Goal: Task Accomplishment & Management: Use online tool/utility

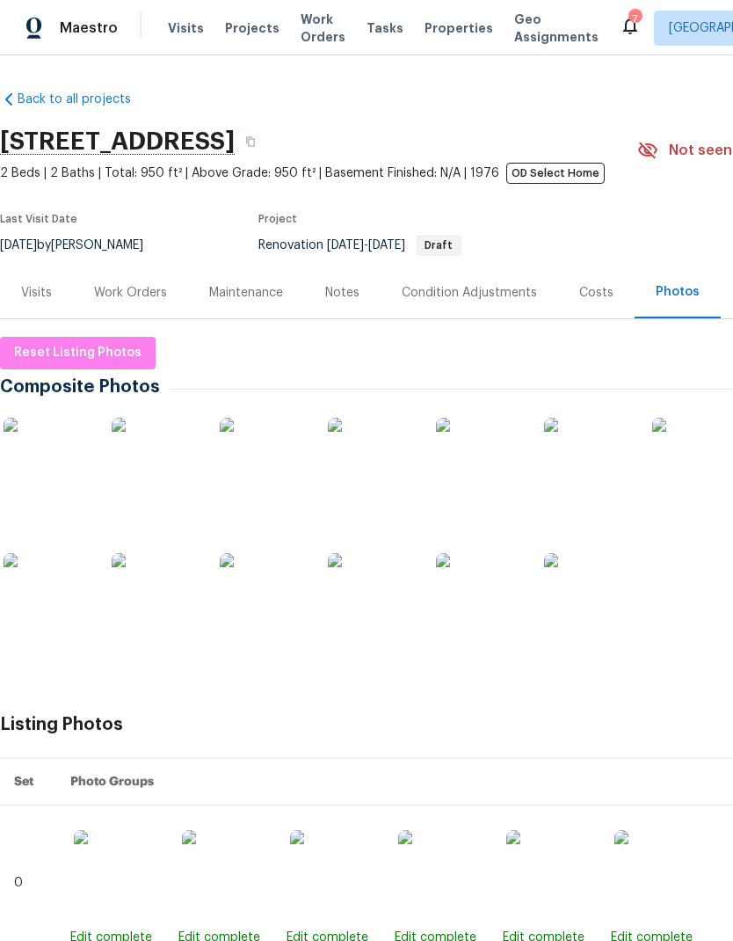
click at [438, 21] on span "Properties" at bounding box center [459, 28] width 69 height 18
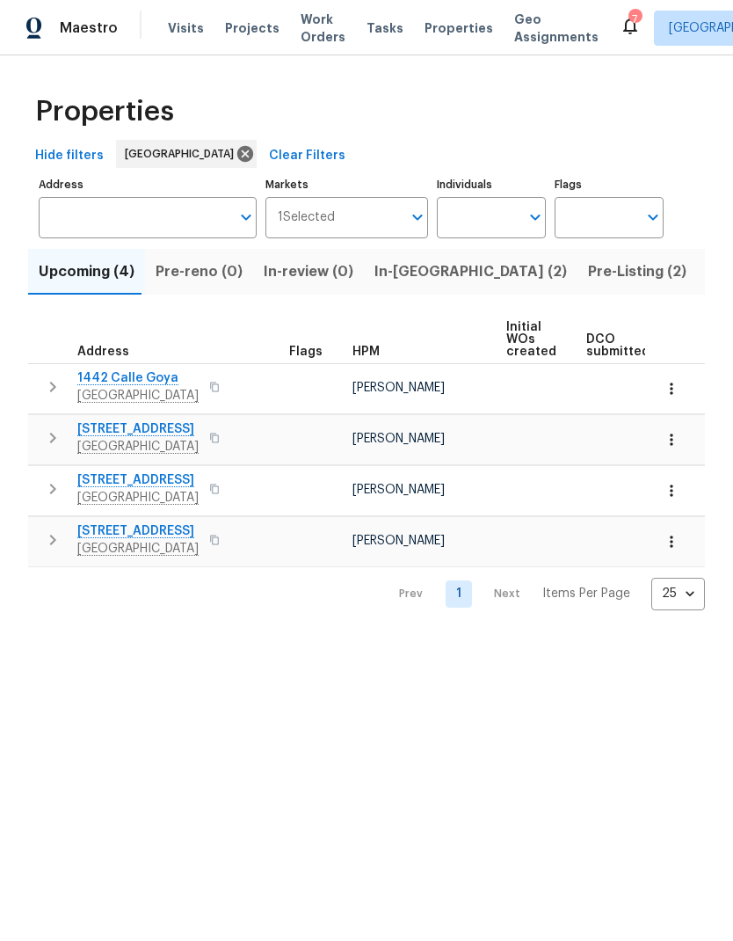
click at [588, 270] on span "Pre-Listing (2)" at bounding box center [637, 271] width 98 height 25
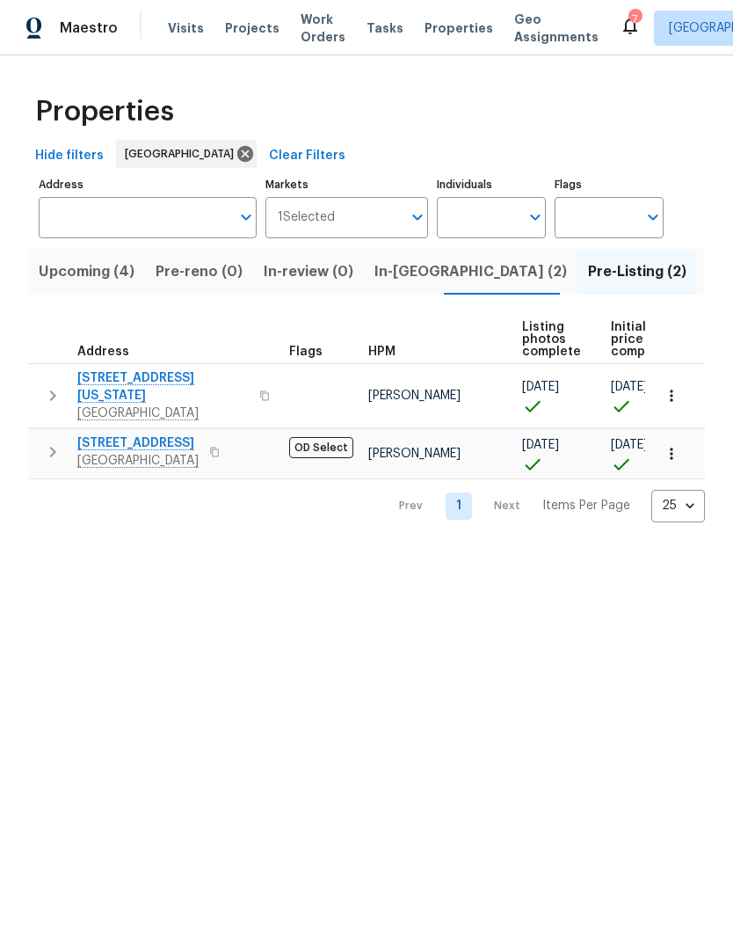
click at [394, 281] on span "In-reno (2)" at bounding box center [470, 271] width 193 height 25
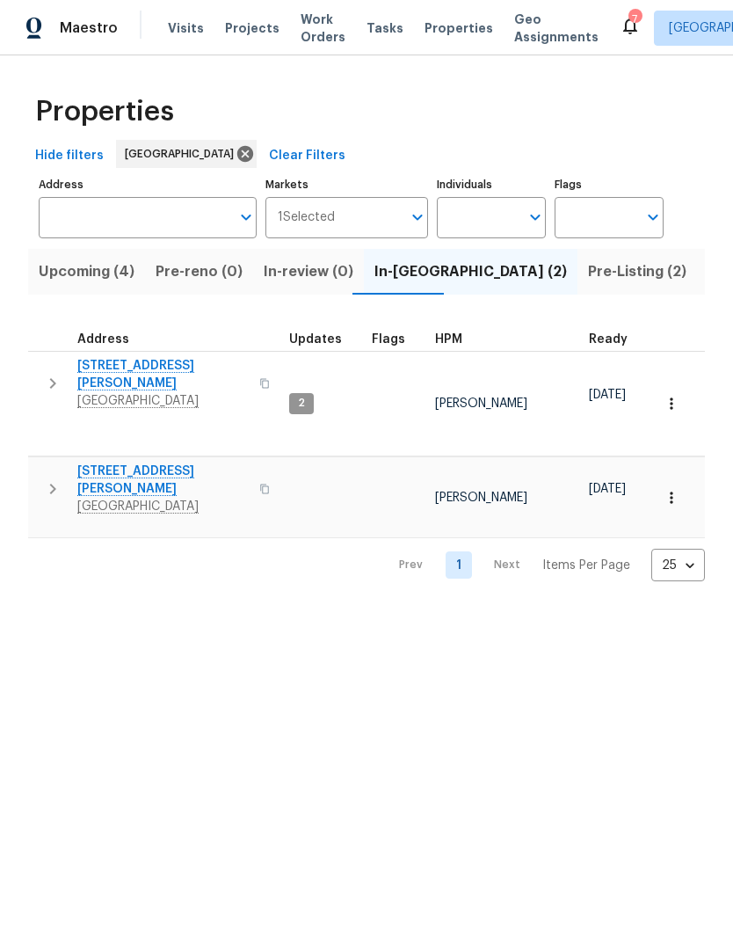
click at [119, 462] on span "17759 Saint Andrews Dr" at bounding box center [162, 479] width 171 height 35
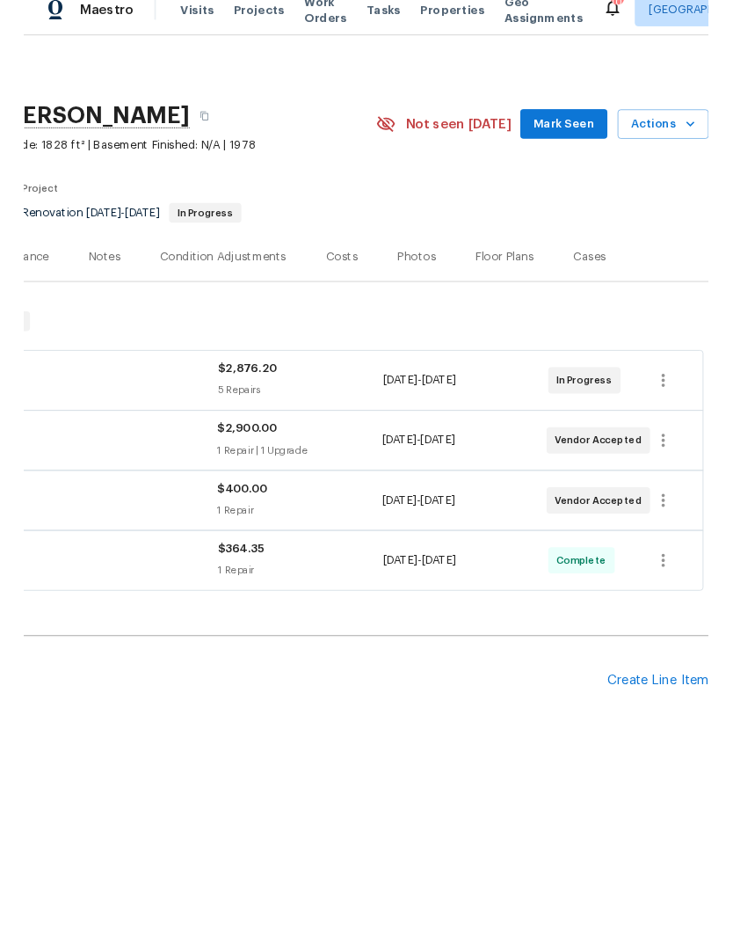
scroll to position [0, 260]
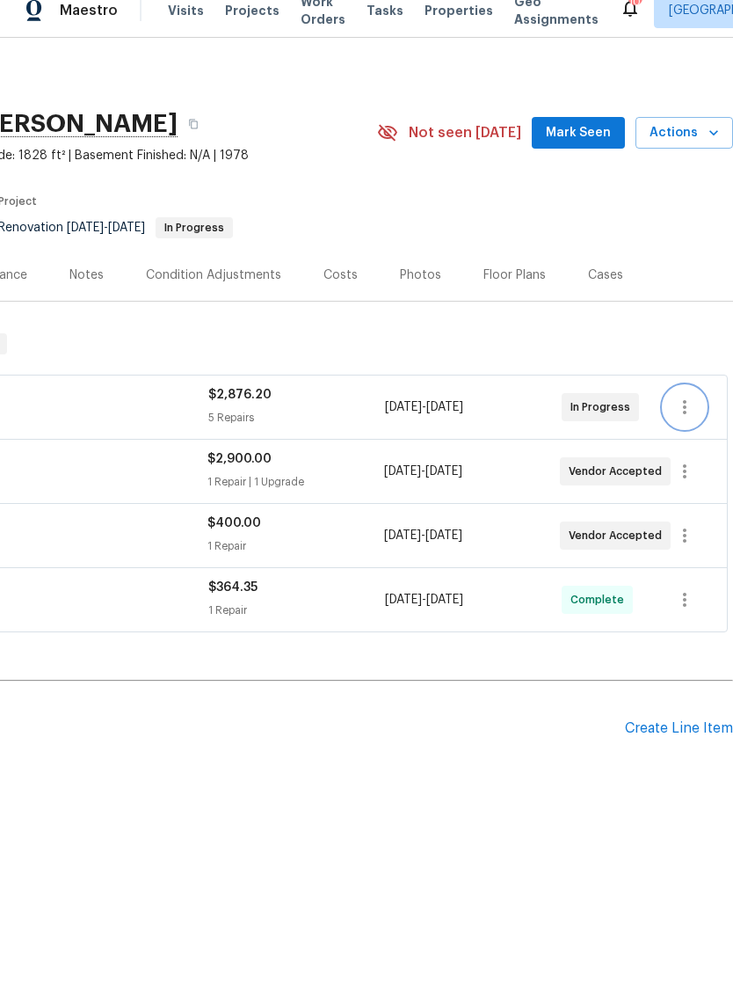
click at [682, 414] on icon "button" at bounding box center [684, 424] width 21 height 21
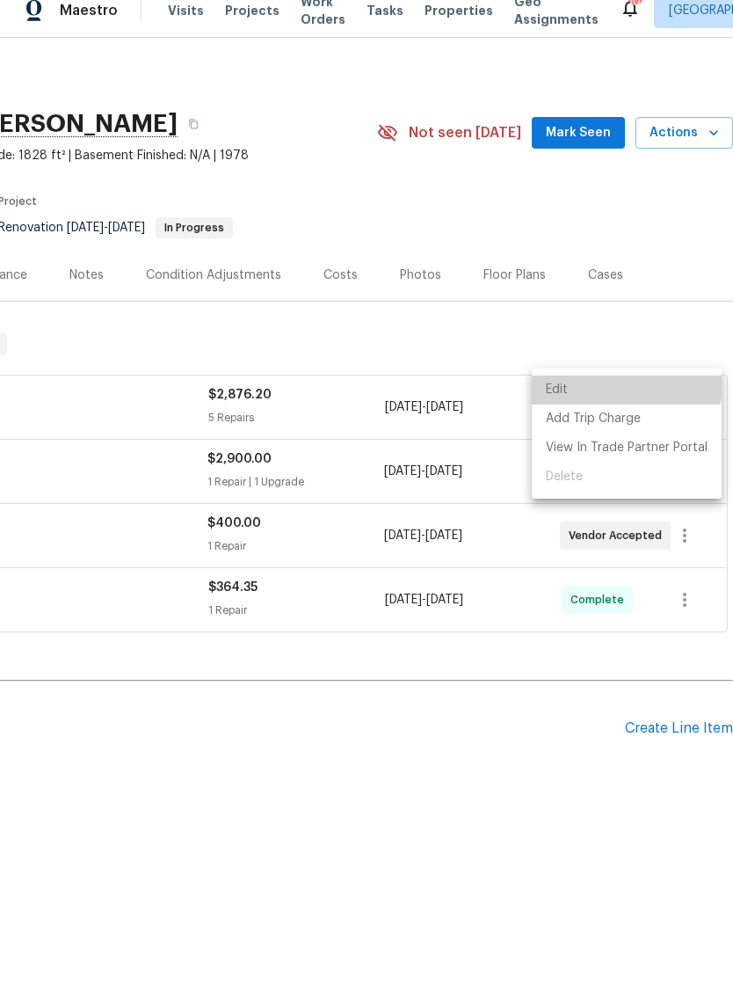
click at [610, 393] on li "Edit" at bounding box center [627, 407] width 190 height 29
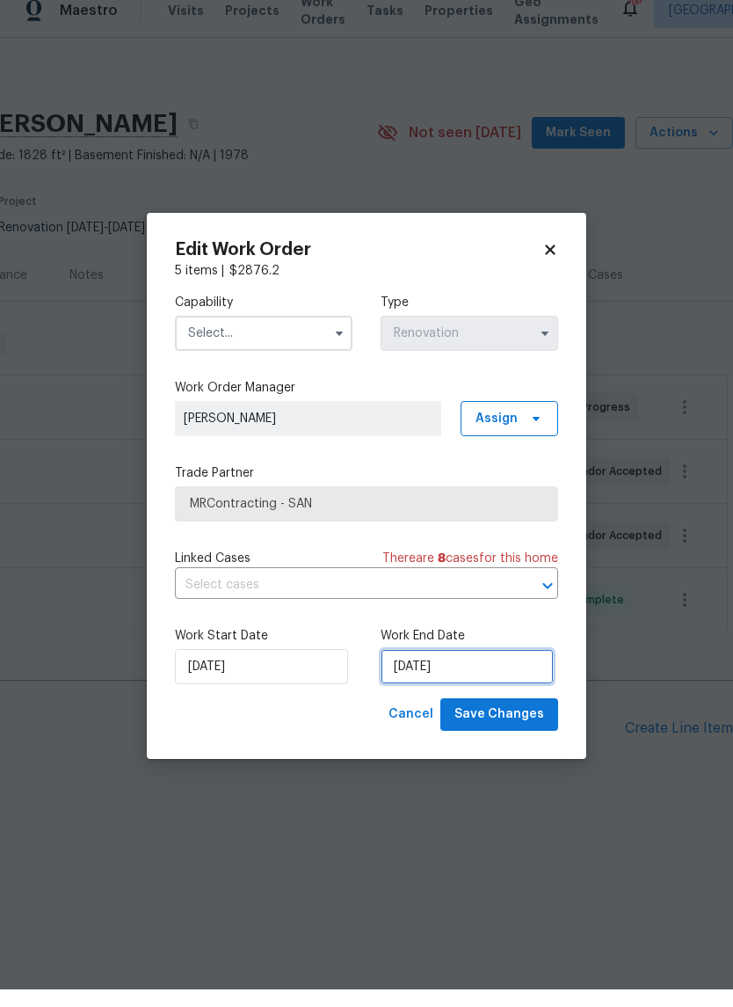
click at [438, 666] on input "8/20/2025" at bounding box center [467, 683] width 173 height 35
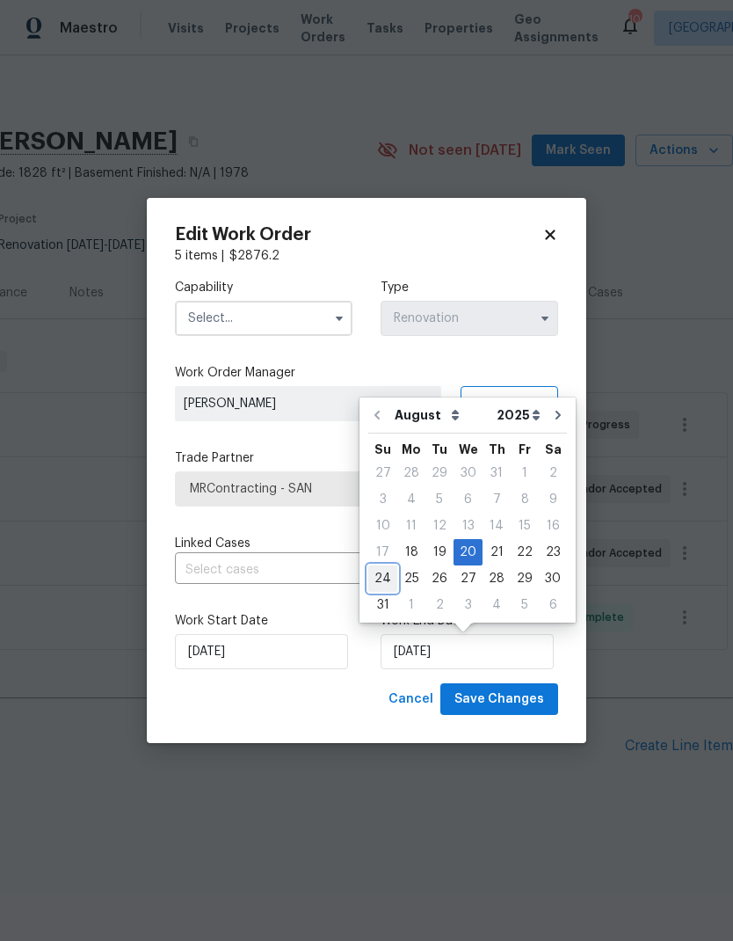
click at [375, 573] on div "24" at bounding box center [382, 578] width 29 height 25
type input "8/24/2025"
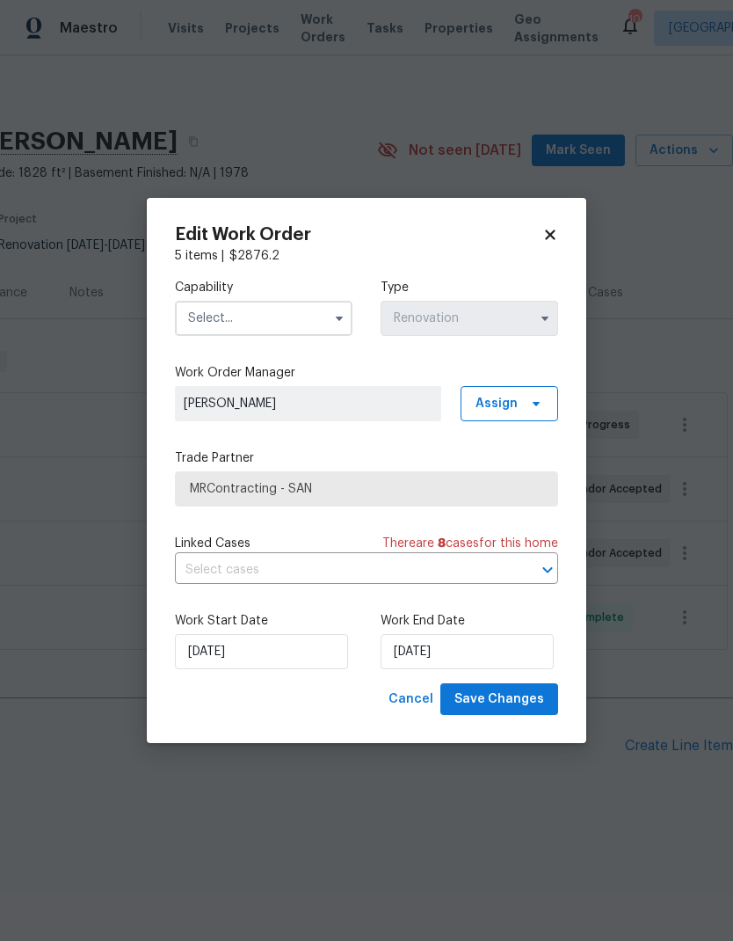
click at [212, 320] on input "text" at bounding box center [264, 318] width 178 height 35
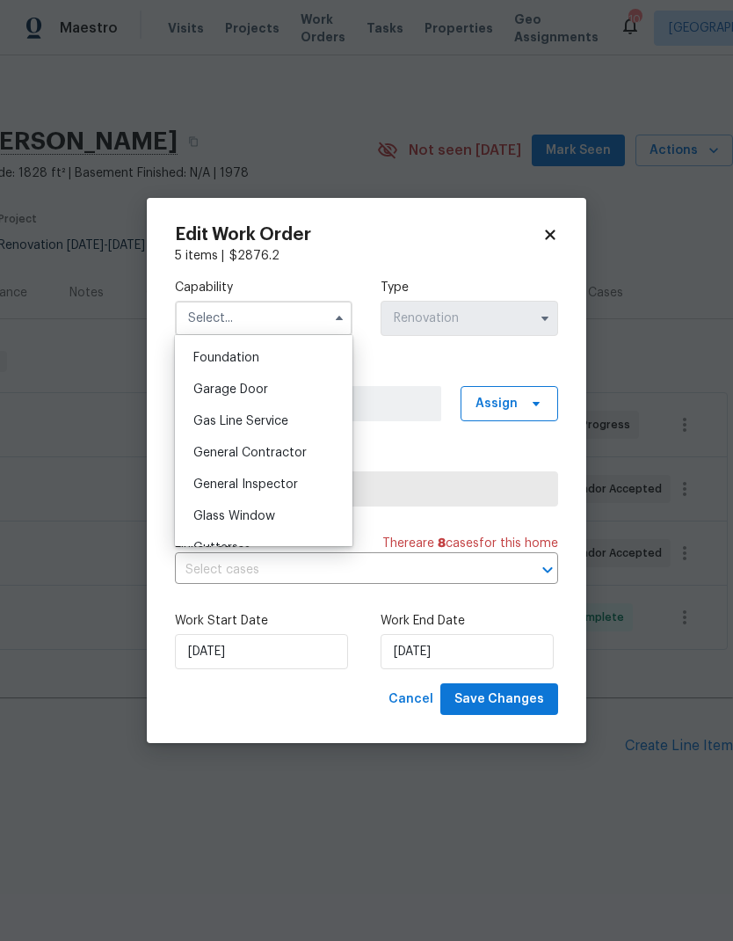
scroll to position [771, 0]
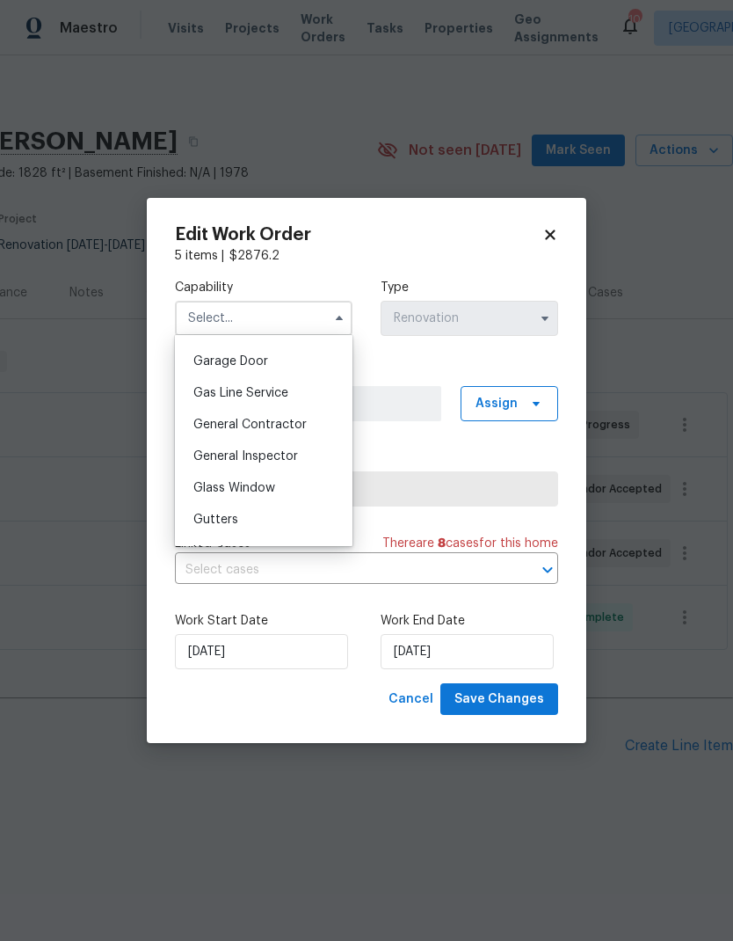
click at [214, 421] on span "General Contractor" at bounding box center [249, 424] width 113 height 12
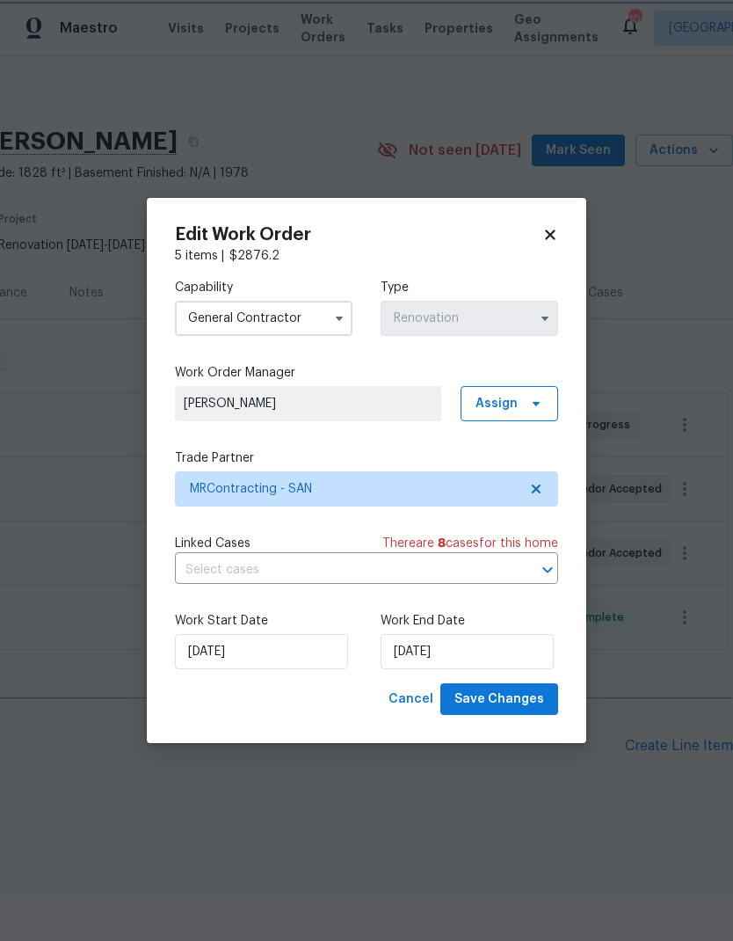
type input "General Contractor"
click at [469, 702] on span "Save Changes" at bounding box center [499, 699] width 90 height 22
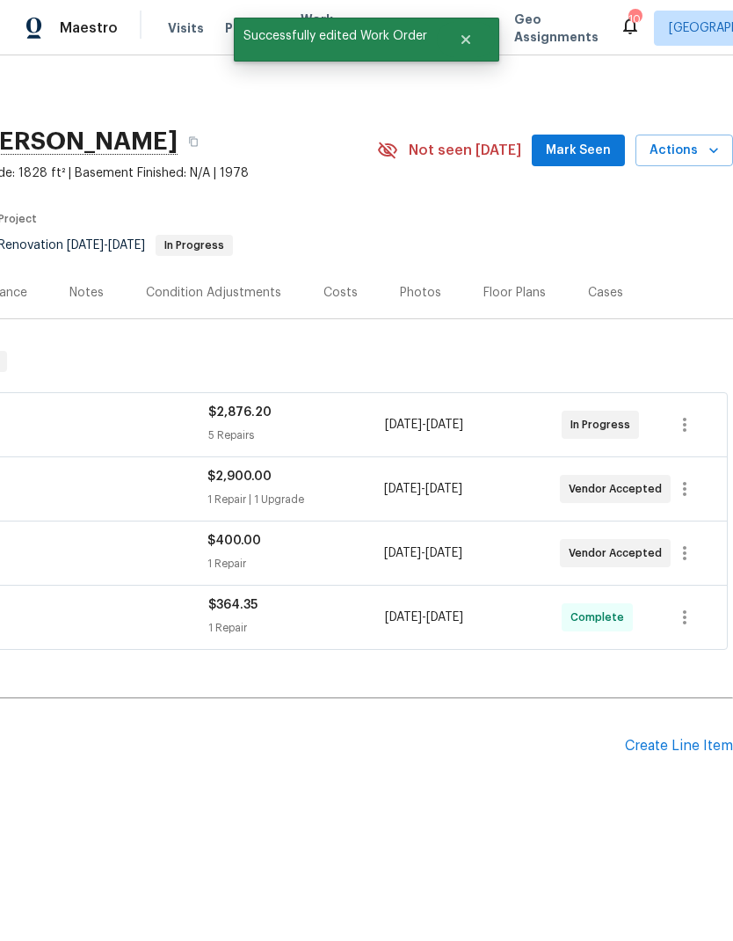
scroll to position [0, 260]
click at [691, 486] on icon "button" at bounding box center [684, 488] width 21 height 21
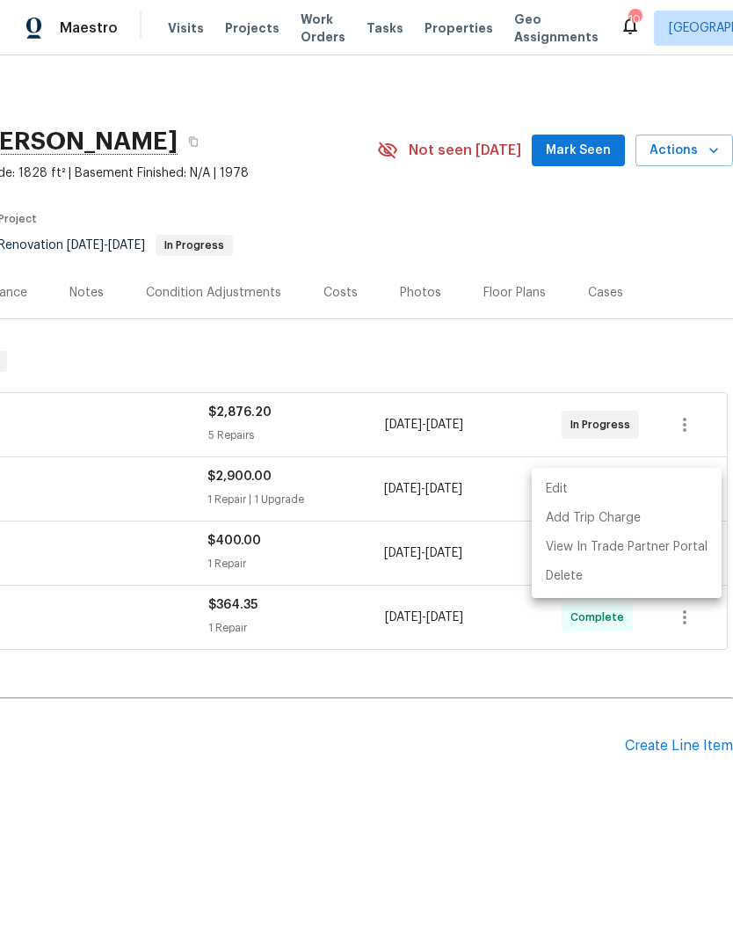
click at [629, 478] on li "Edit" at bounding box center [627, 489] width 190 height 29
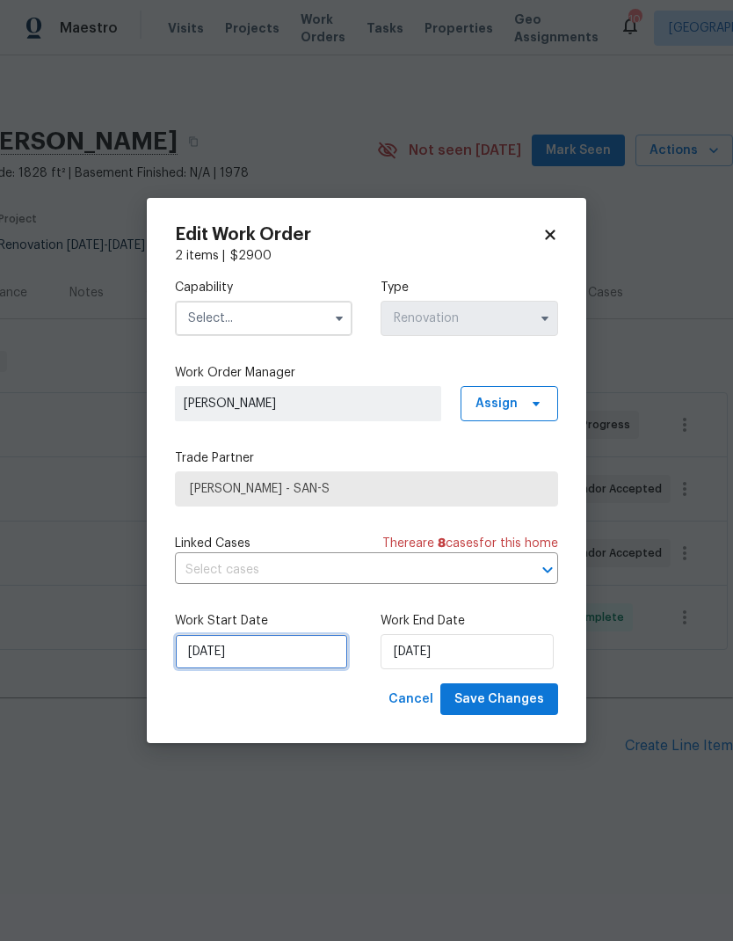
click at [257, 646] on input "8/21/2025" at bounding box center [261, 651] width 173 height 35
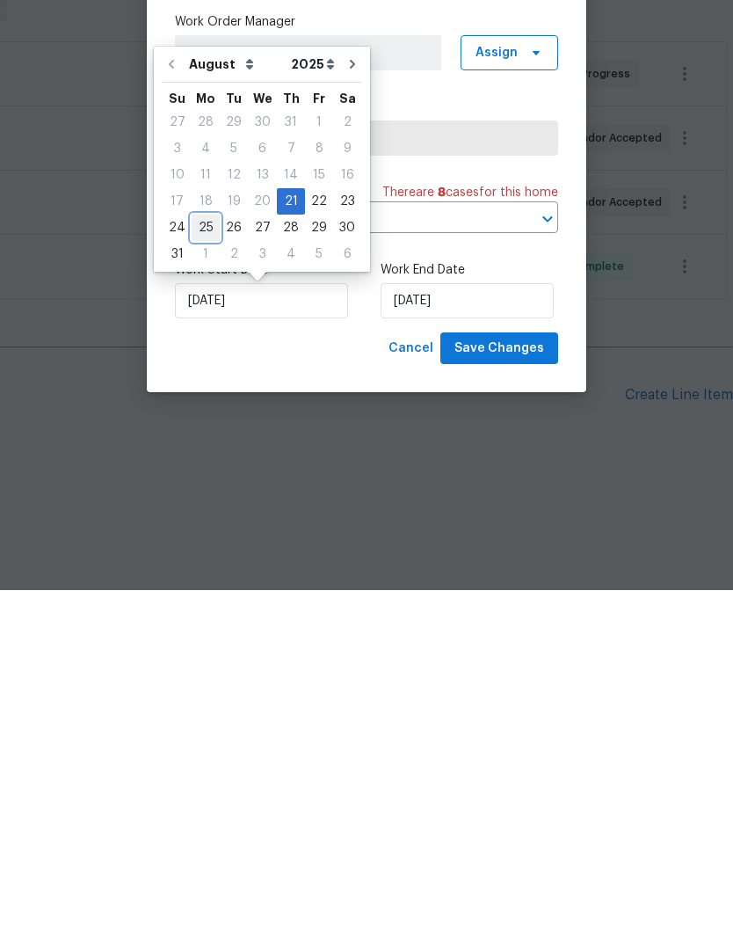
click at [200, 566] on div "25" at bounding box center [206, 578] width 28 height 25
type input "8/25/2025"
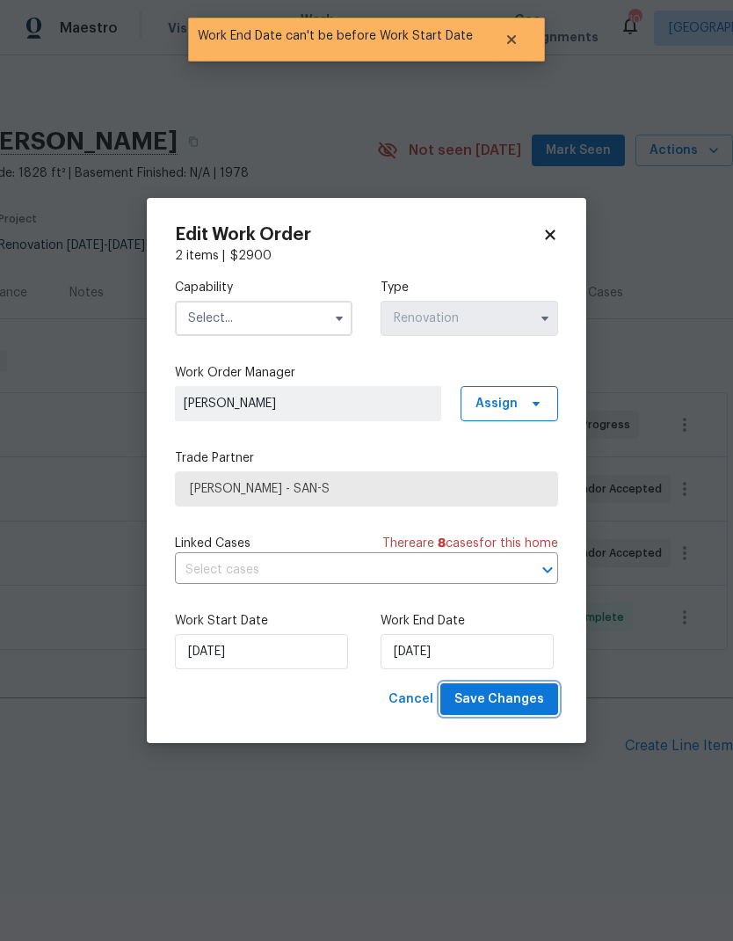
click at [474, 704] on span "Save Changes" at bounding box center [499, 699] width 90 height 22
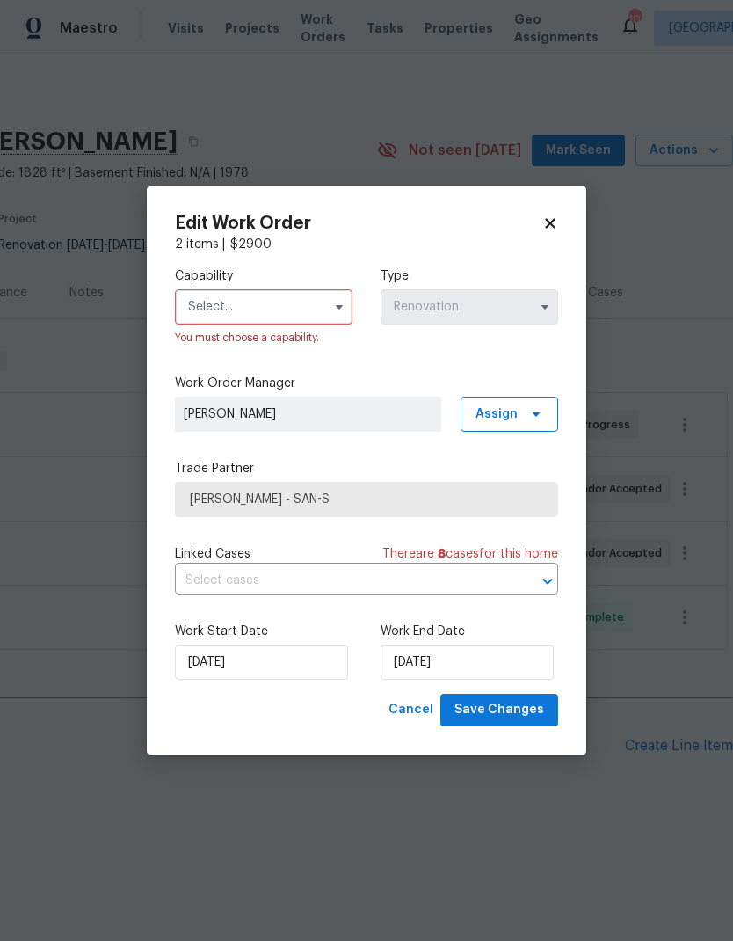
click at [208, 314] on input "text" at bounding box center [264, 306] width 178 height 35
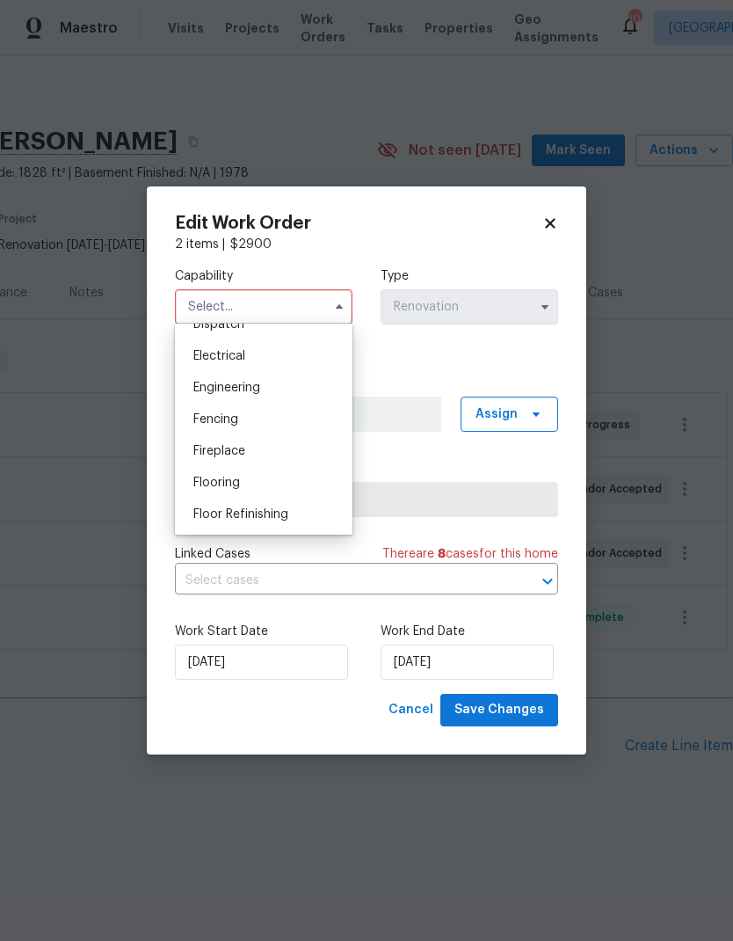
scroll to position [544, 0]
click at [209, 480] on span "Flooring" at bounding box center [216, 482] width 47 height 12
type input "Flooring"
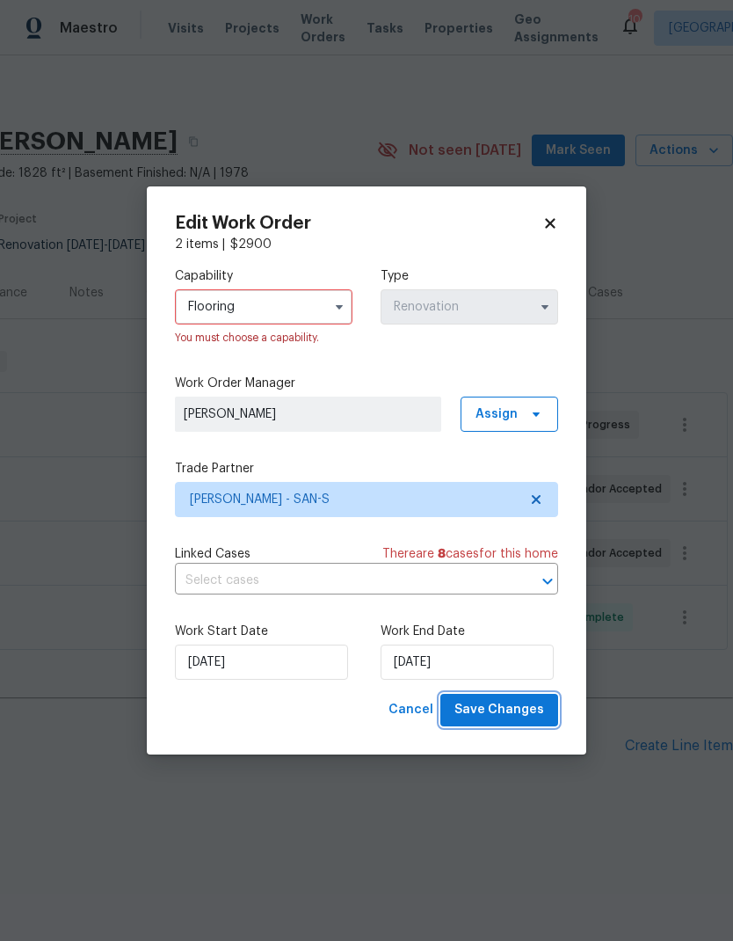
click at [466, 715] on span "Save Changes" at bounding box center [499, 710] width 90 height 22
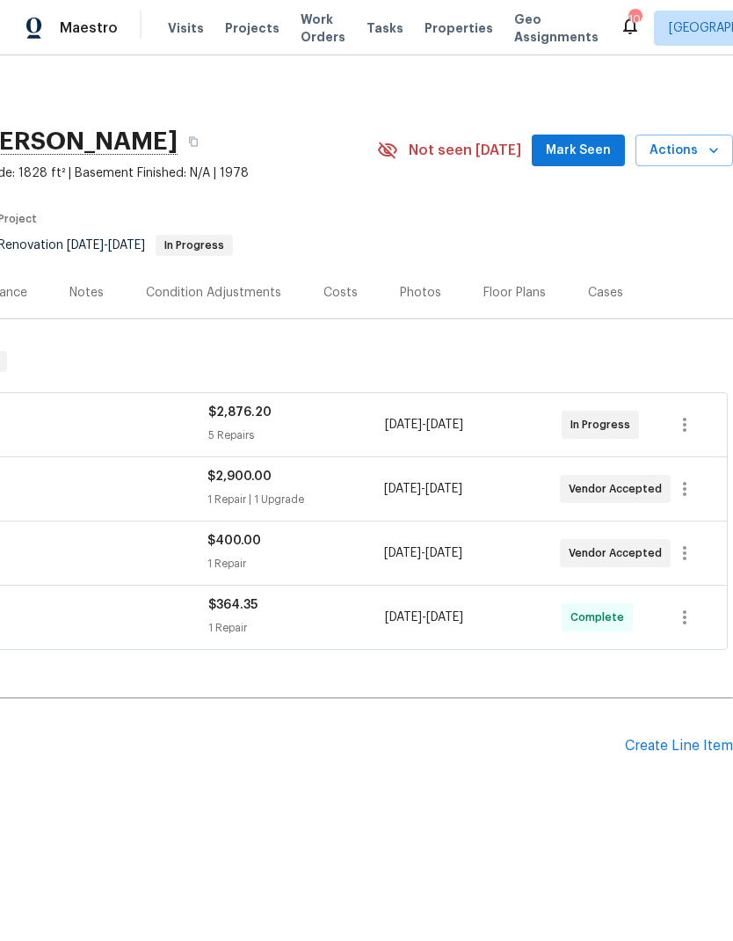
scroll to position [0, 260]
click at [683, 543] on icon "button" at bounding box center [684, 552] width 21 height 21
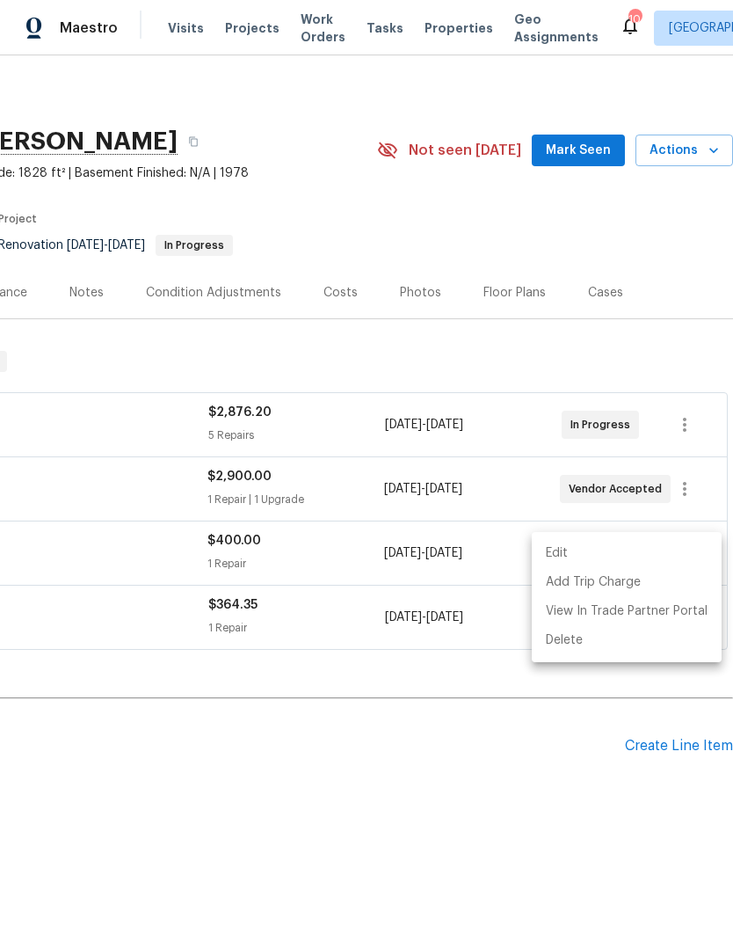
click at [556, 540] on li "Edit" at bounding box center [627, 553] width 190 height 29
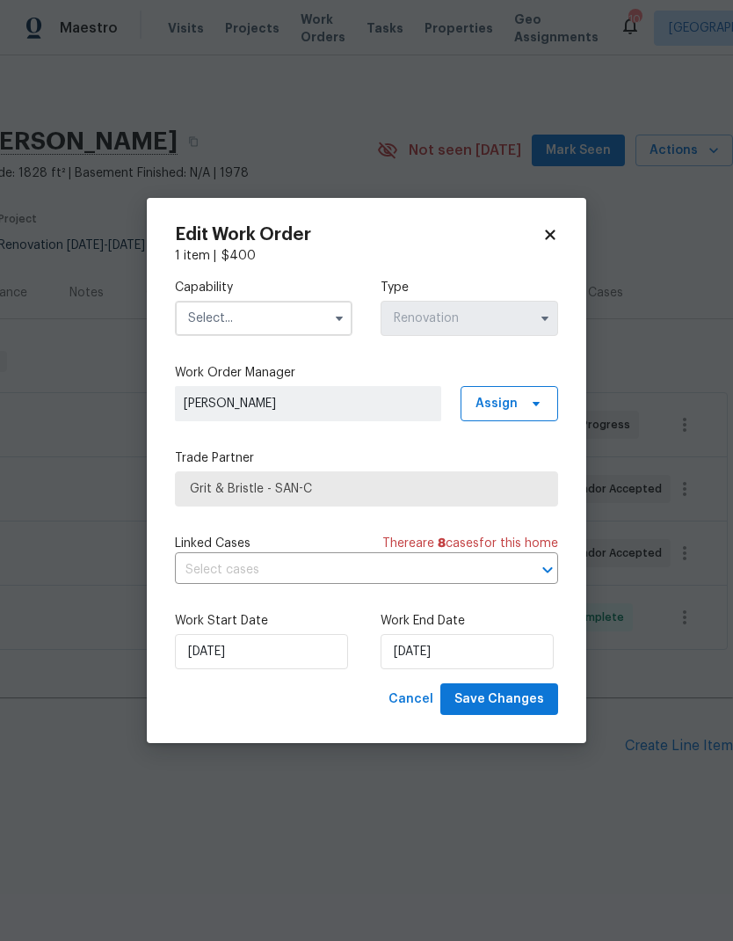
click at [205, 317] on input "text" at bounding box center [264, 318] width 178 height 35
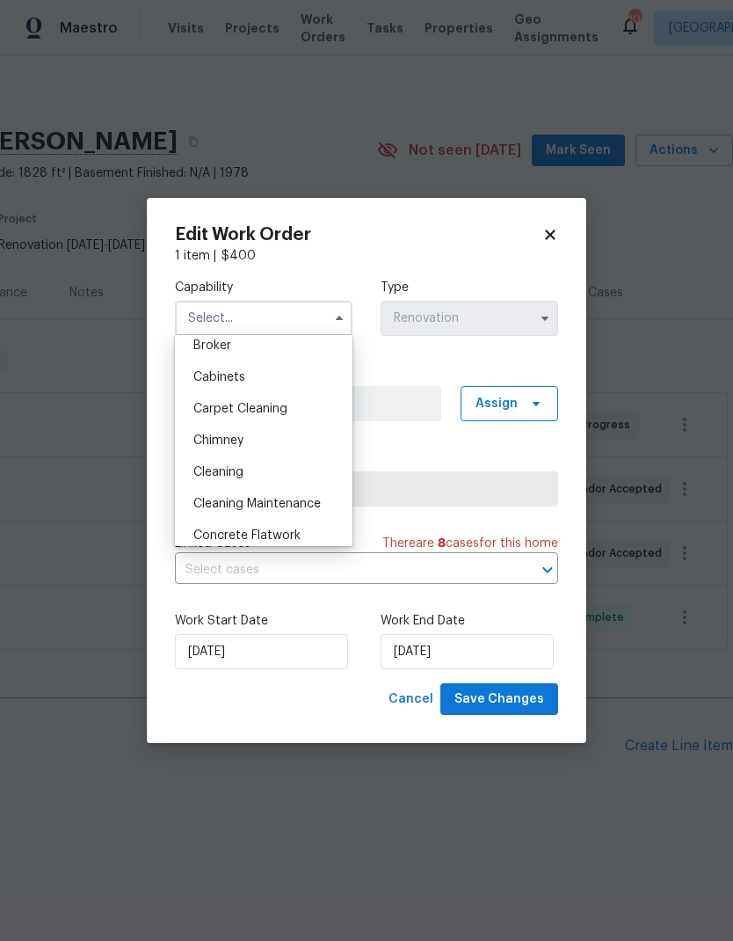
scroll to position [156, 0]
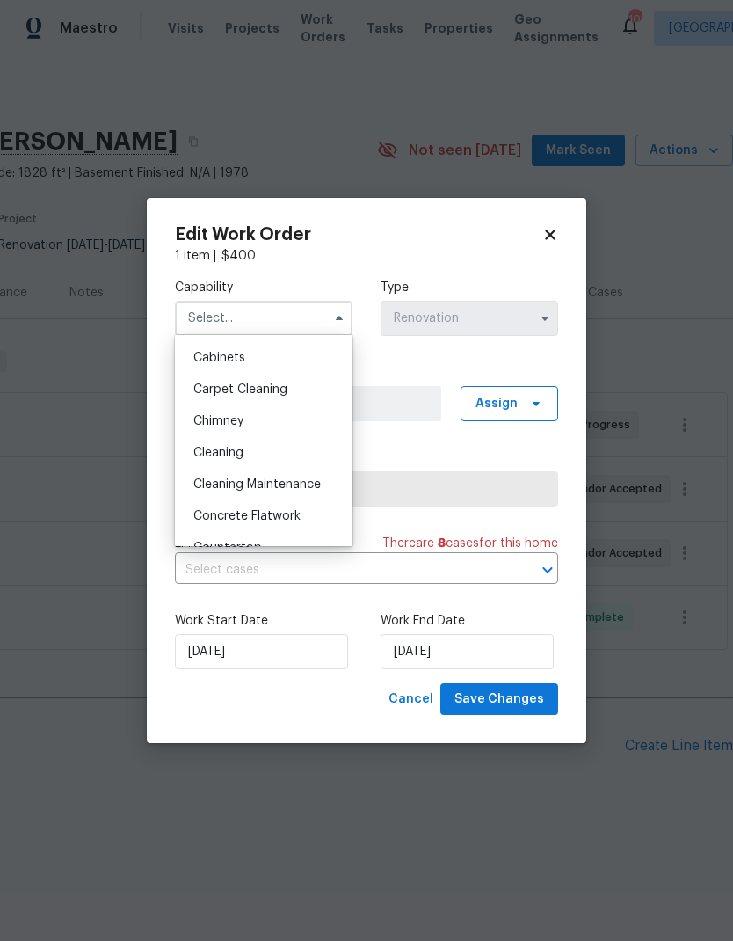
click at [207, 453] on span "Cleaning" at bounding box center [218, 453] width 50 height 12
type input "Cleaning"
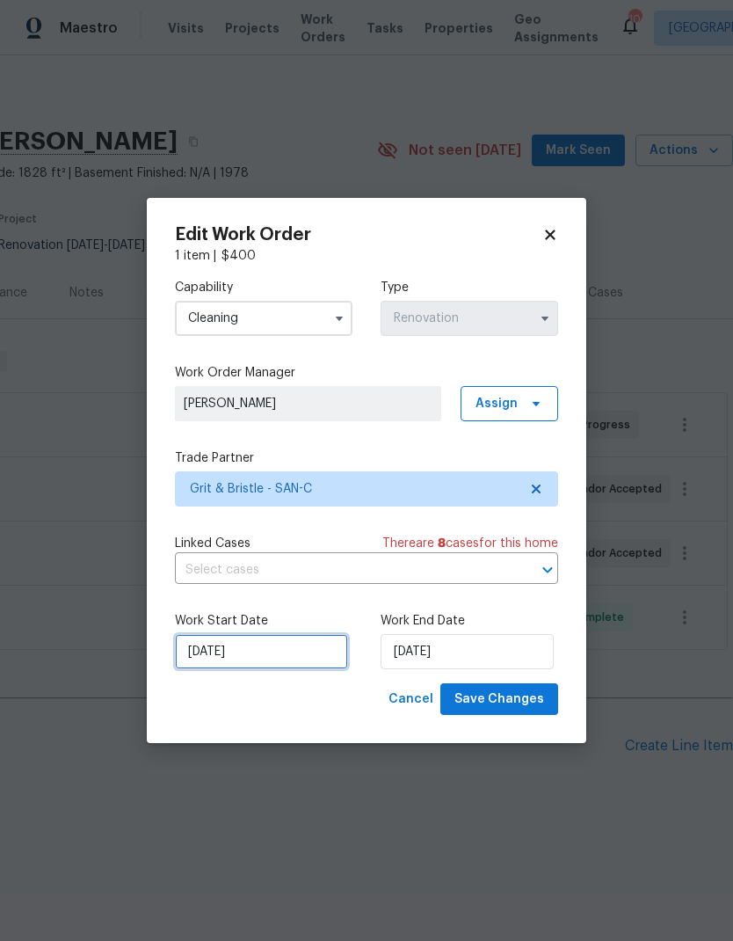
click at [231, 649] on input "[DATE]" at bounding box center [261, 651] width 173 height 35
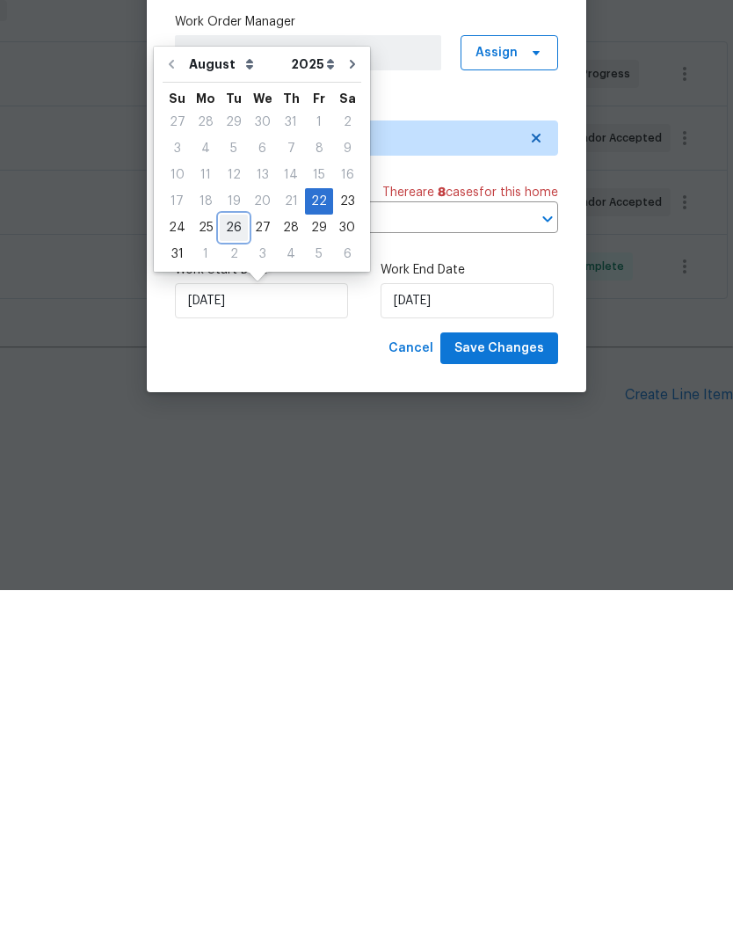
click at [224, 566] on div "26" at bounding box center [234, 578] width 28 height 25
type input "8/26/2025"
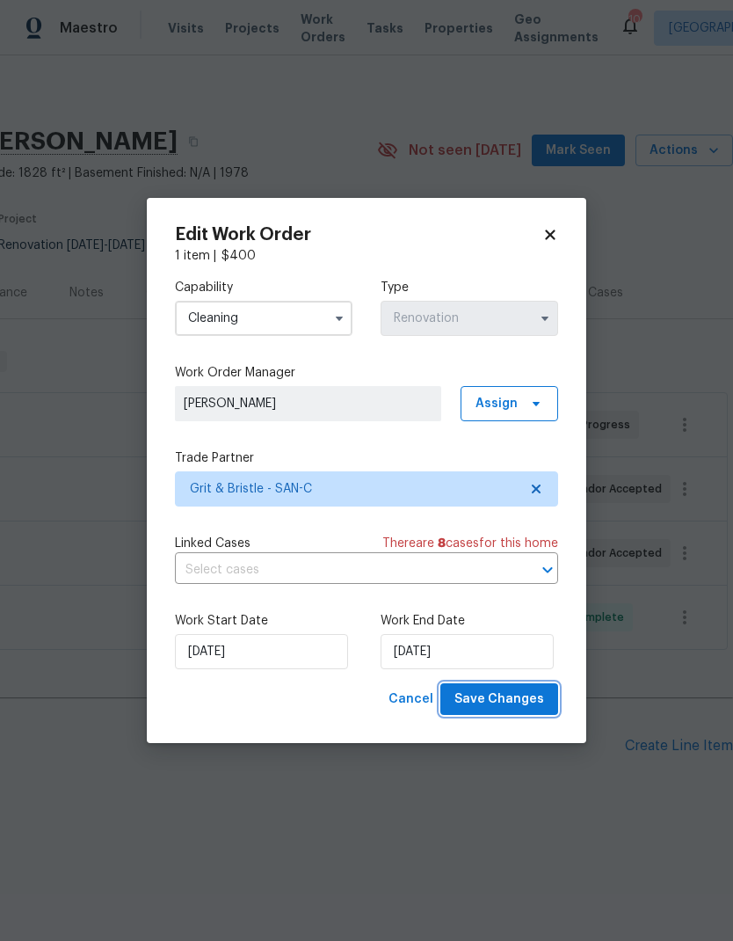
click at [505, 698] on span "Save Changes" at bounding box center [499, 699] width 90 height 22
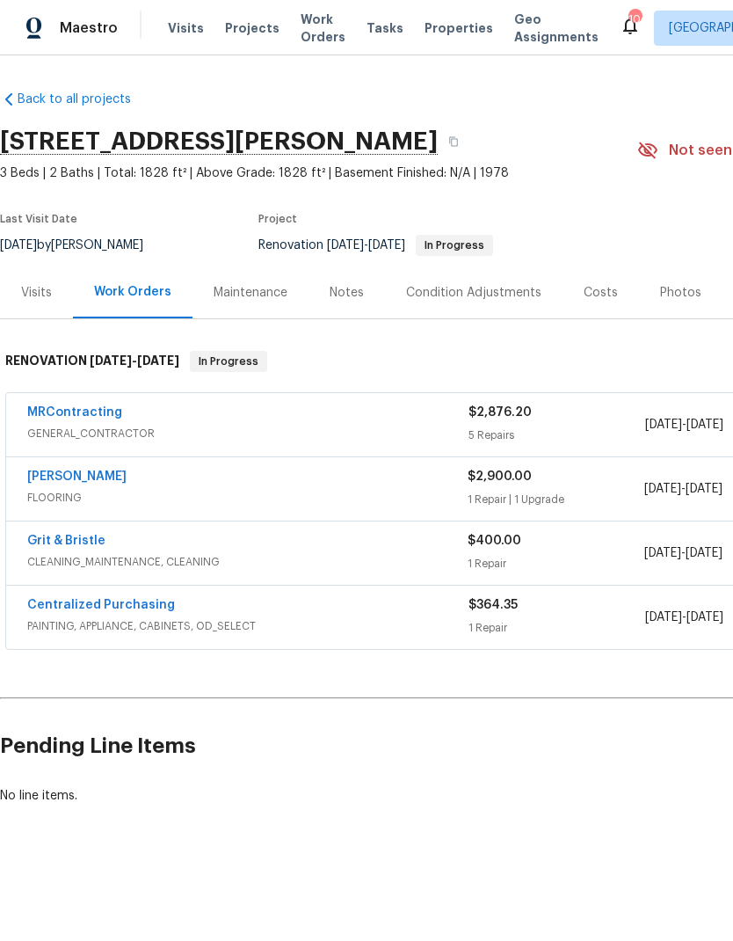
scroll to position [0, 0]
click at [435, 27] on span "Properties" at bounding box center [459, 28] width 69 height 18
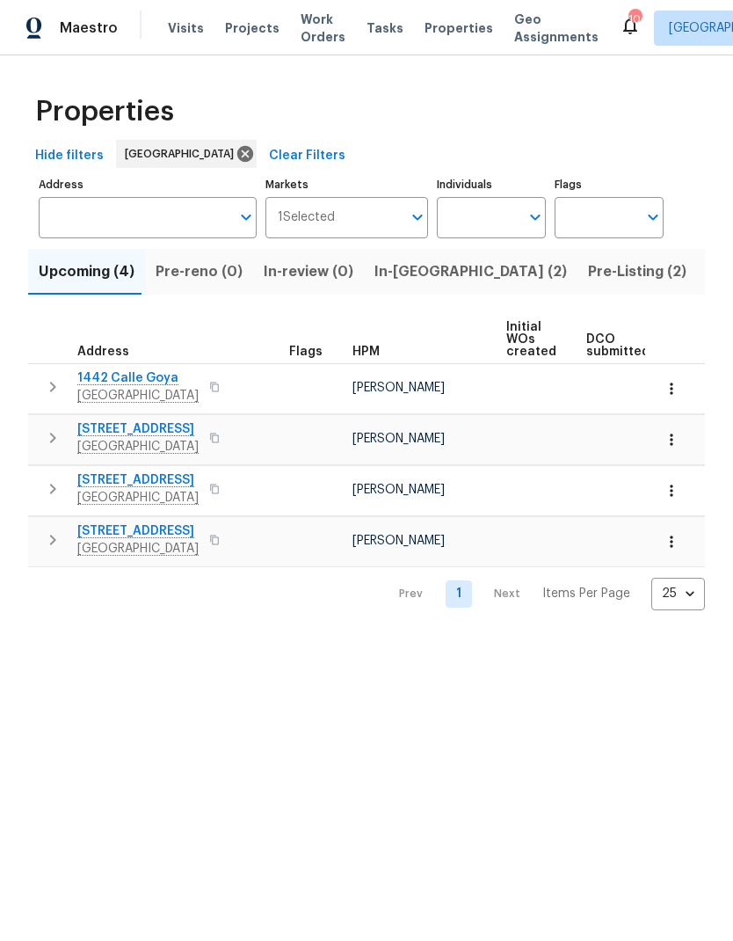
click at [103, 229] on input "Address" at bounding box center [135, 217] width 192 height 41
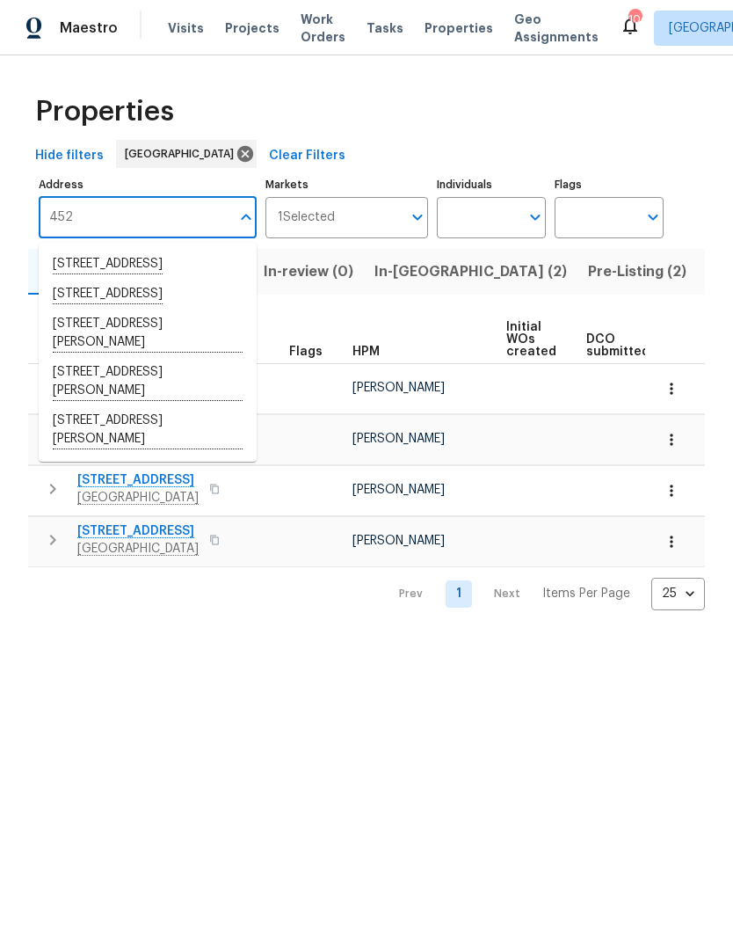
type input "4520"
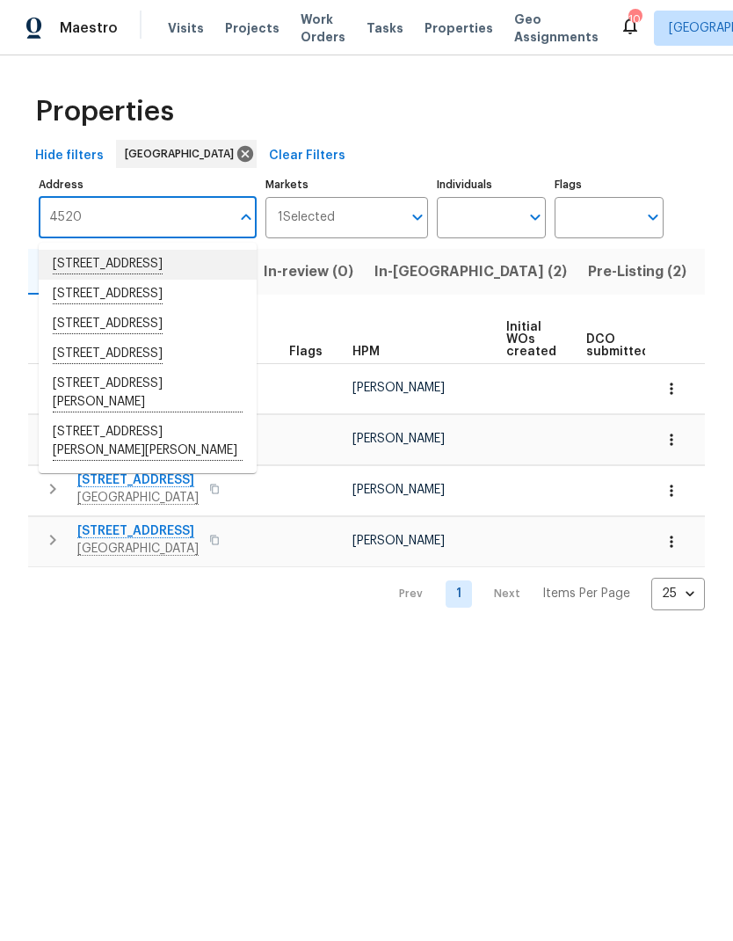
click at [80, 269] on li "4520 51st St Apt 11 San Diego CA 92115" at bounding box center [148, 265] width 218 height 30
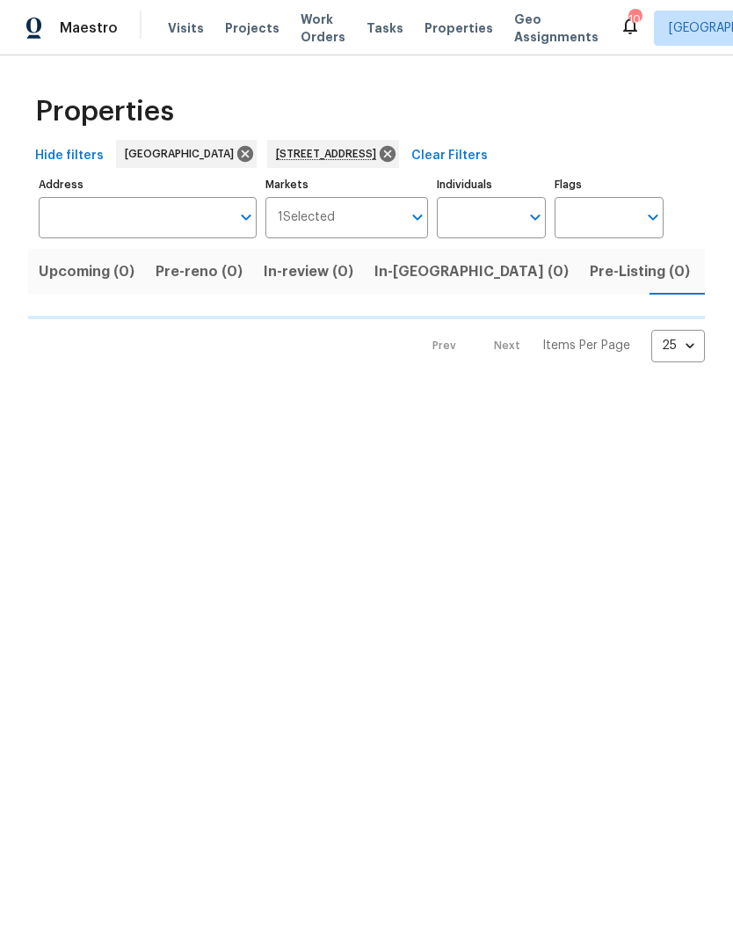
type input "4520 51st St Apt 11 San Diego CA 92115"
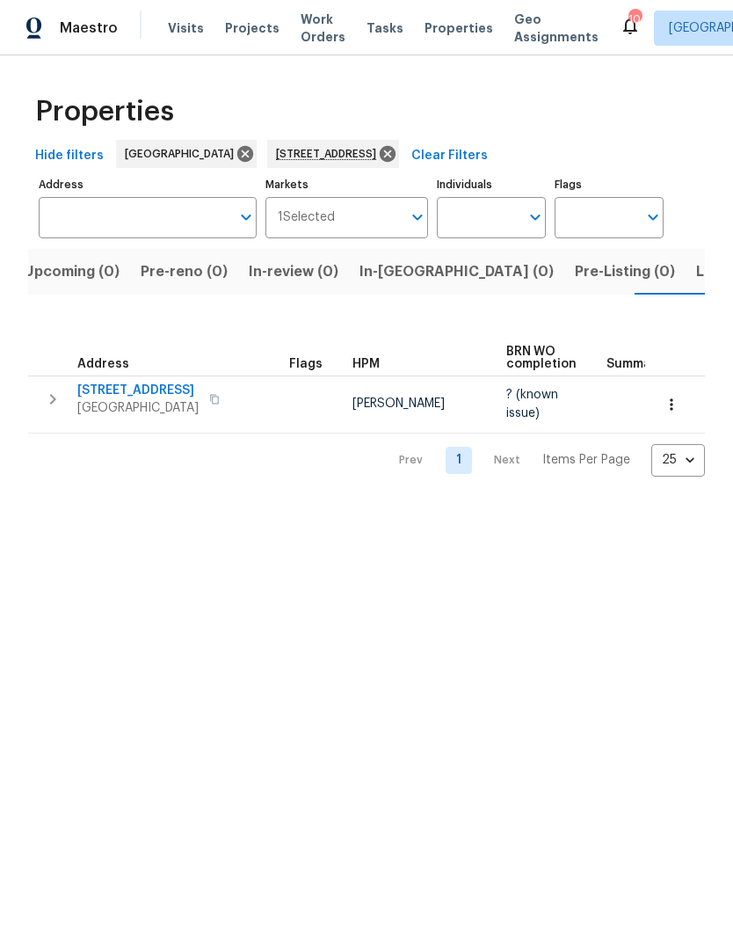
scroll to position [0, 28]
click at [124, 382] on span "4520 51st St Apt 11" at bounding box center [137, 391] width 121 height 18
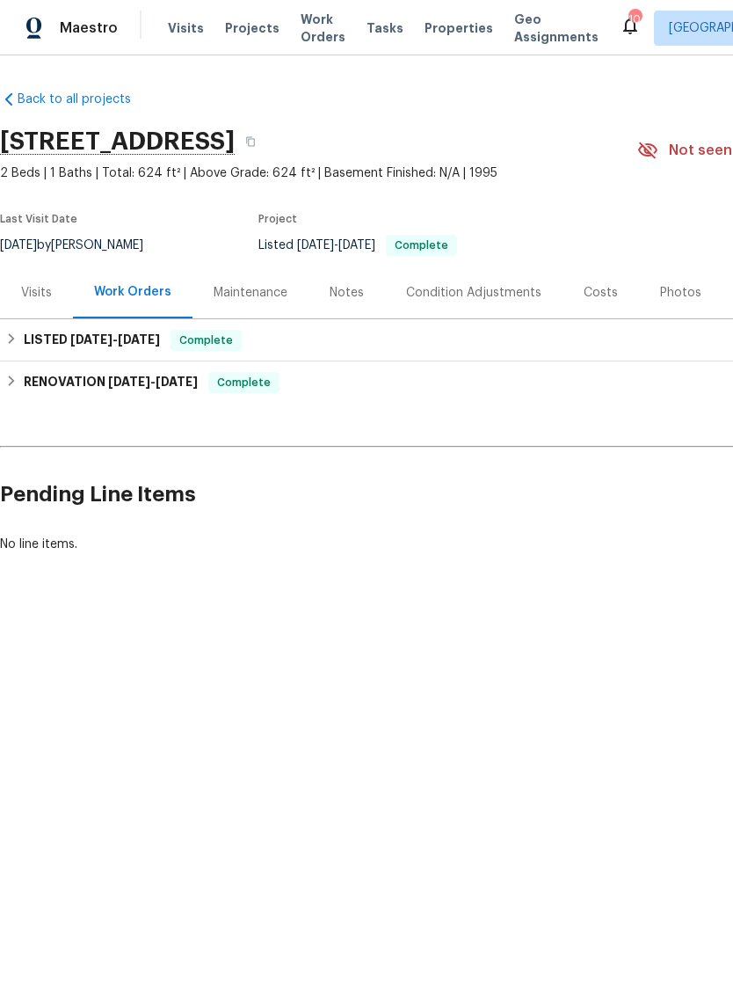
click at [123, 292] on div "Work Orders" at bounding box center [132, 292] width 77 height 18
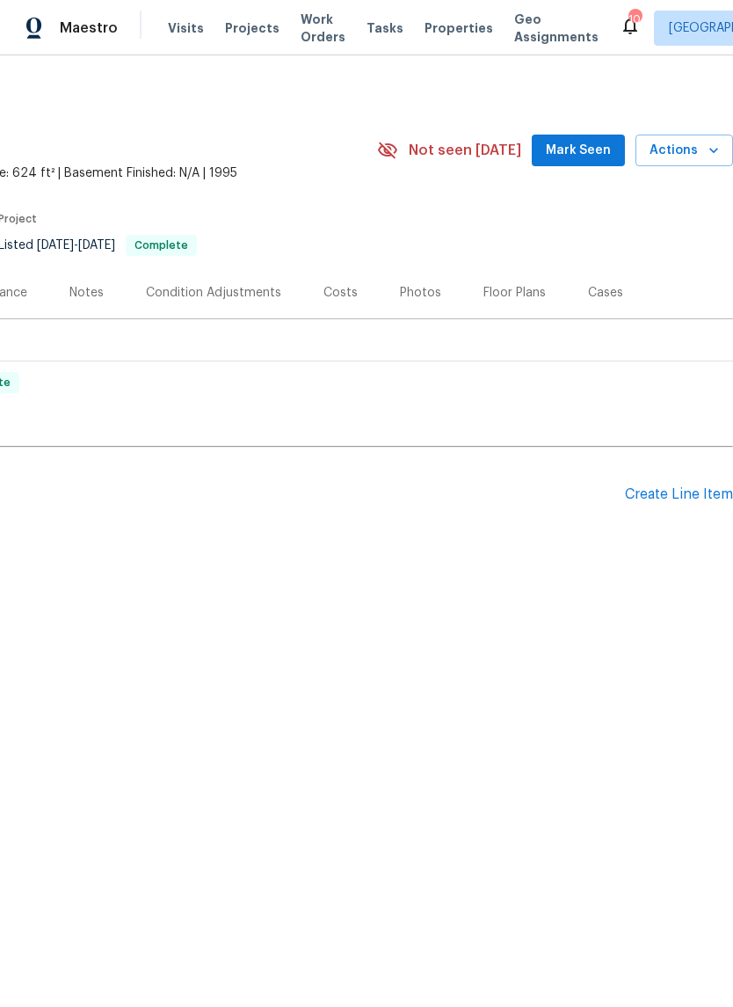
scroll to position [0, 260]
click at [683, 495] on div "Create Line Item" at bounding box center [679, 494] width 108 height 17
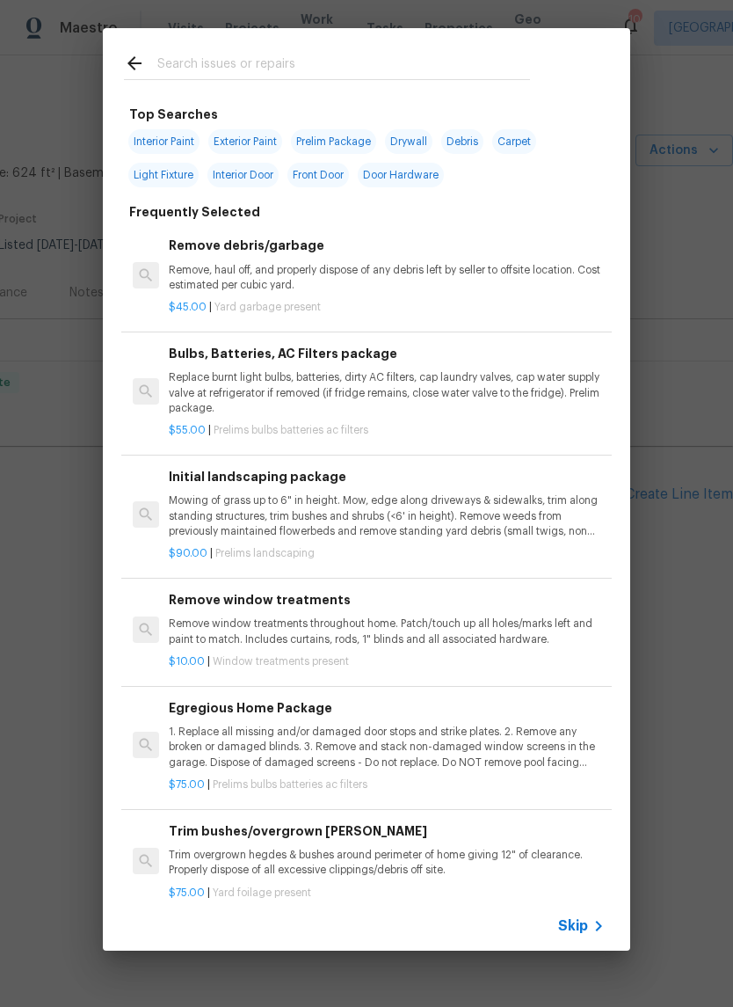
click at [385, 177] on span "Door Hardware" at bounding box center [401, 175] width 86 height 25
type input "Door Hardware"
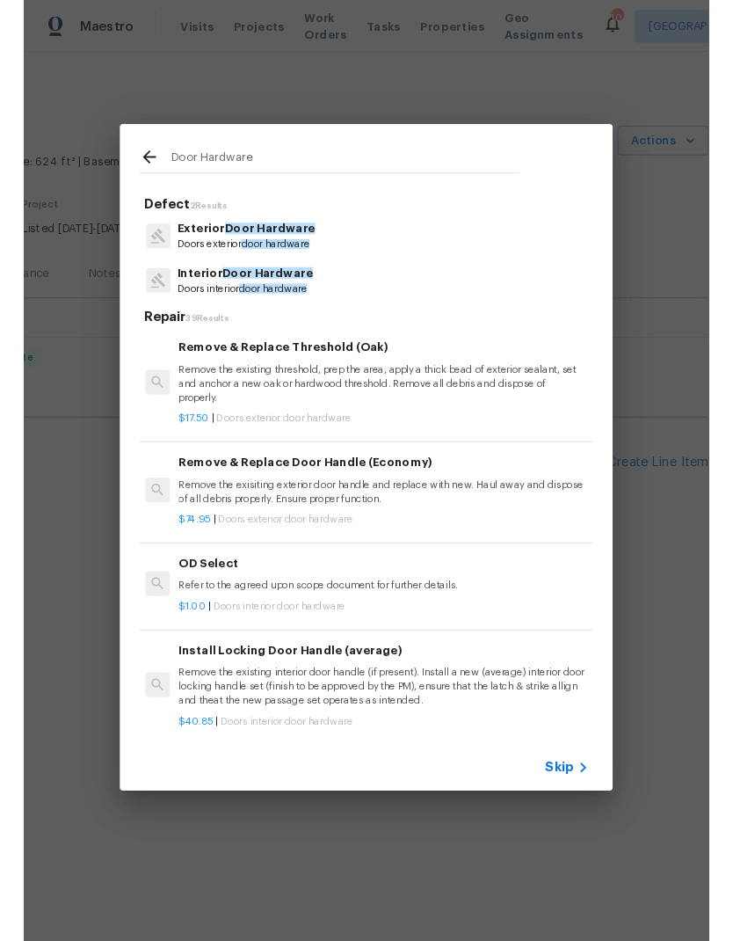
scroll to position [309, 3]
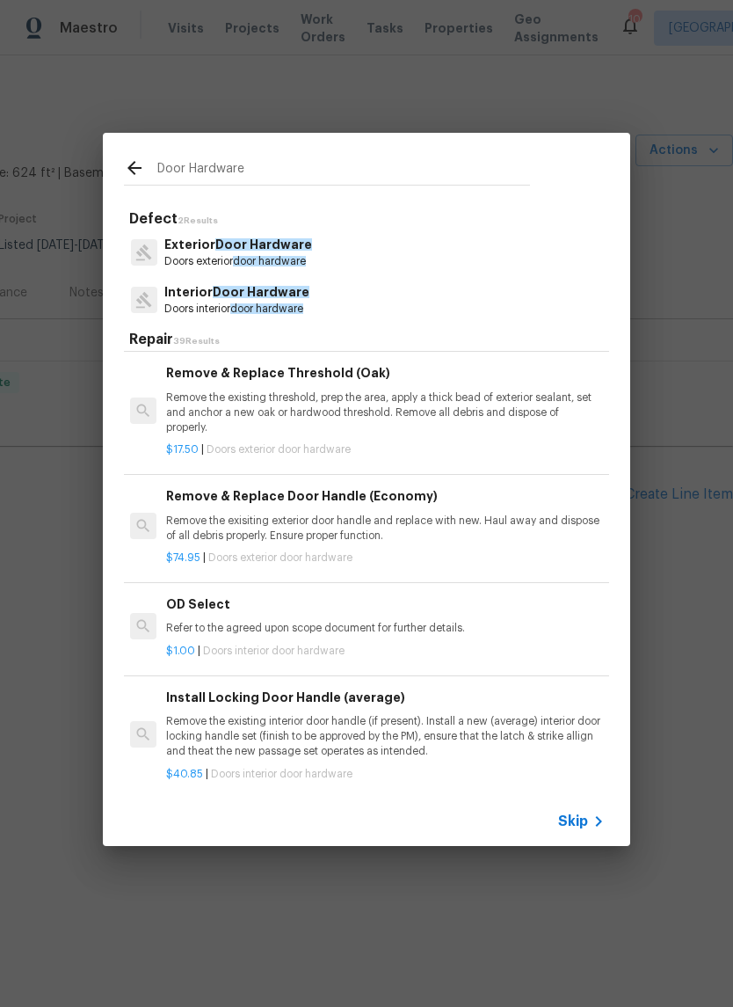
click at [473, 527] on p "Remove the exisiting exterior door handle and replace with new. Haul away and d…" at bounding box center [384, 528] width 436 height 30
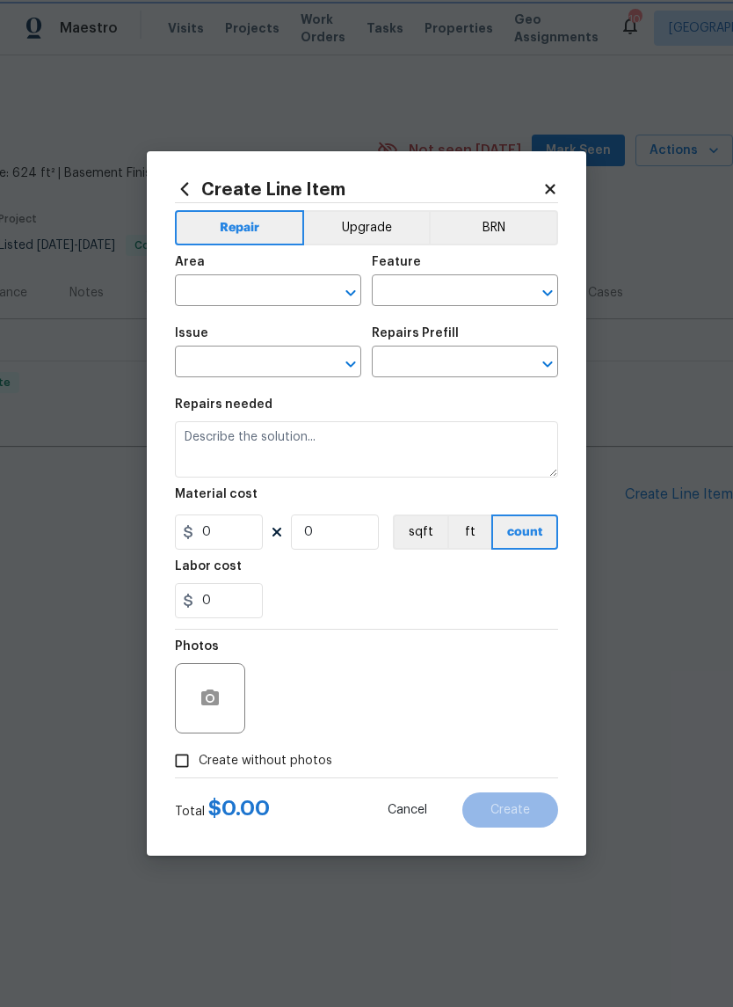
type input "Interior Door"
type input "Exterior Door Hardware"
type input "Remove & Replace Door Handle (Economy) $74.95"
type textarea "Remove the exisiting exterior door handle and replace with new. Haul away and d…"
type input "74.95"
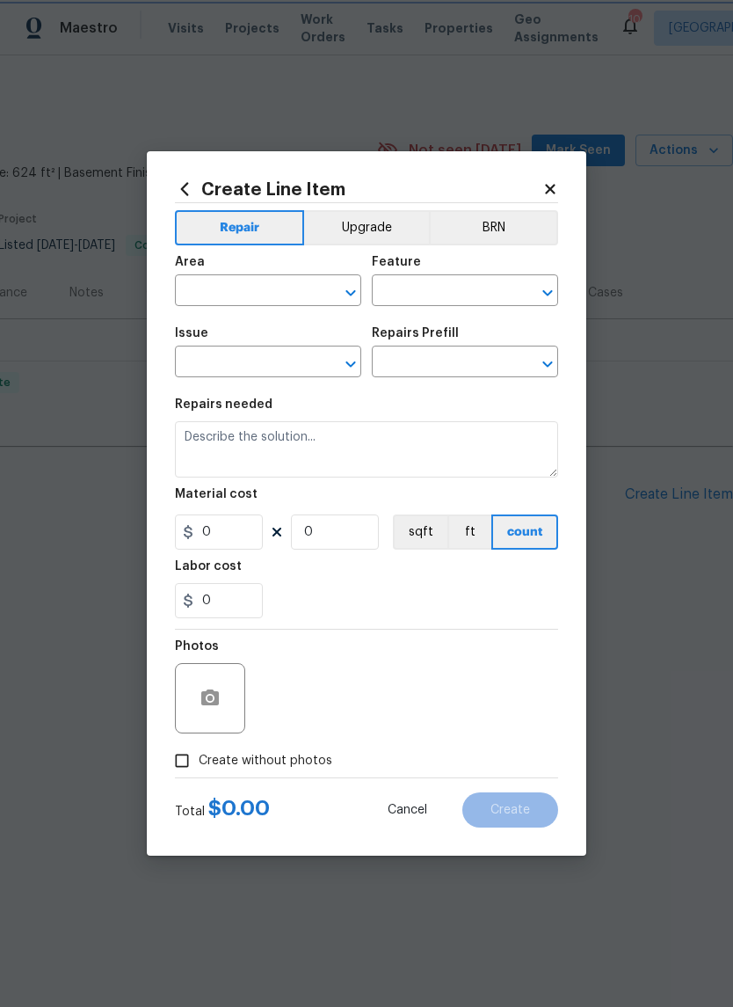
type input "1"
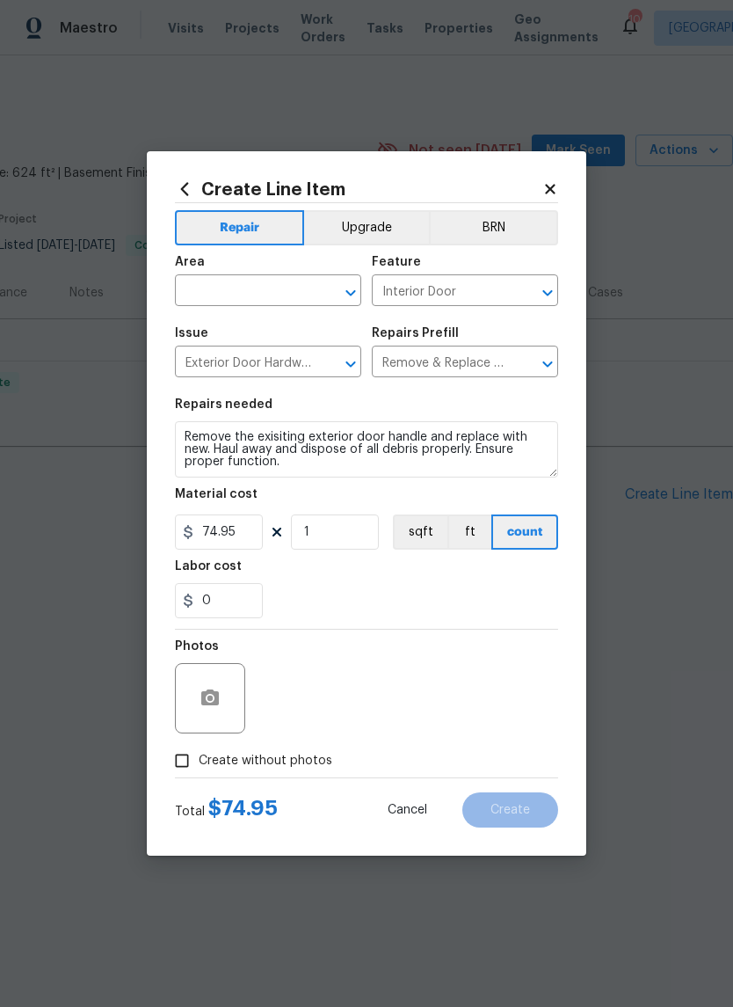
click at [212, 281] on input "text" at bounding box center [243, 292] width 137 height 27
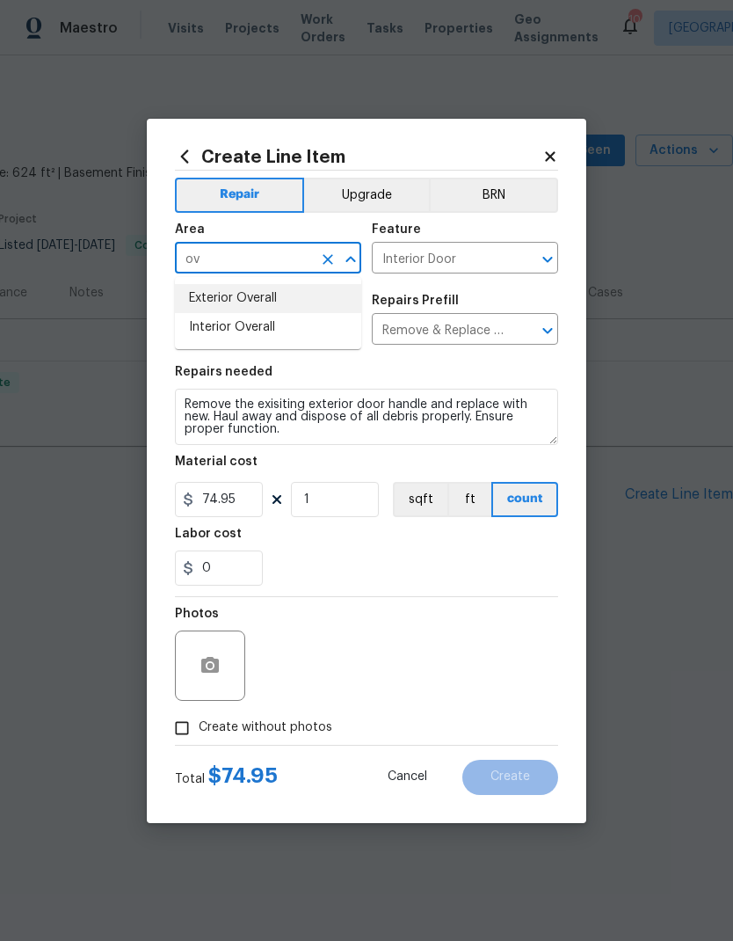
click at [216, 294] on li "Exterior Overall" at bounding box center [268, 298] width 186 height 29
type input "Exterior Overall"
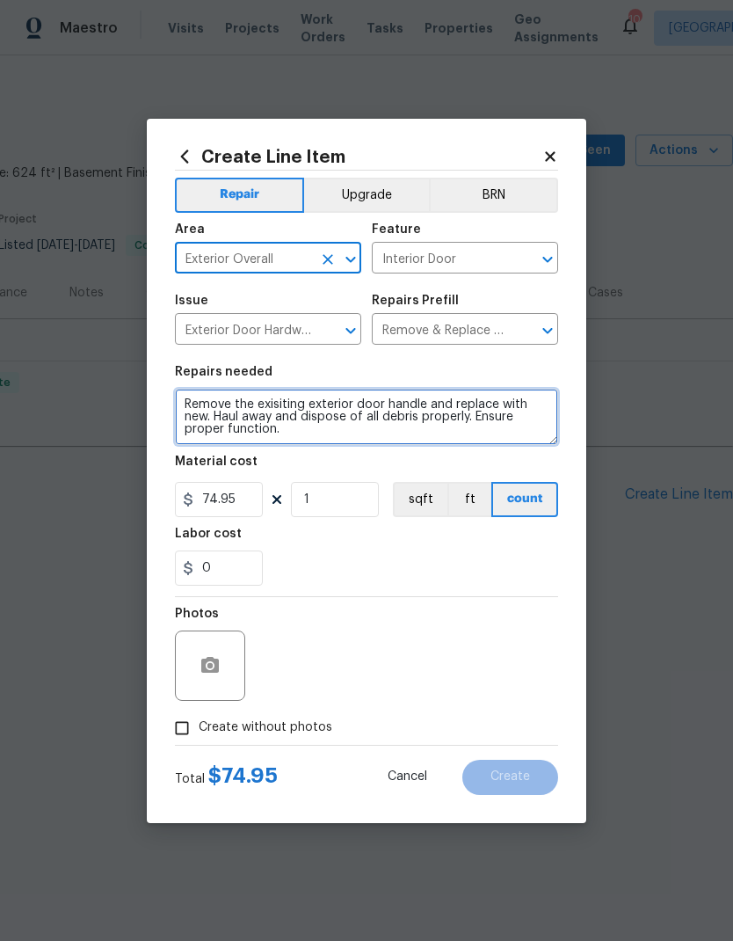
click at [286, 438] on textarea "Remove the exisiting exterior door handle and replace with new. Haul away and d…" at bounding box center [366, 417] width 383 height 56
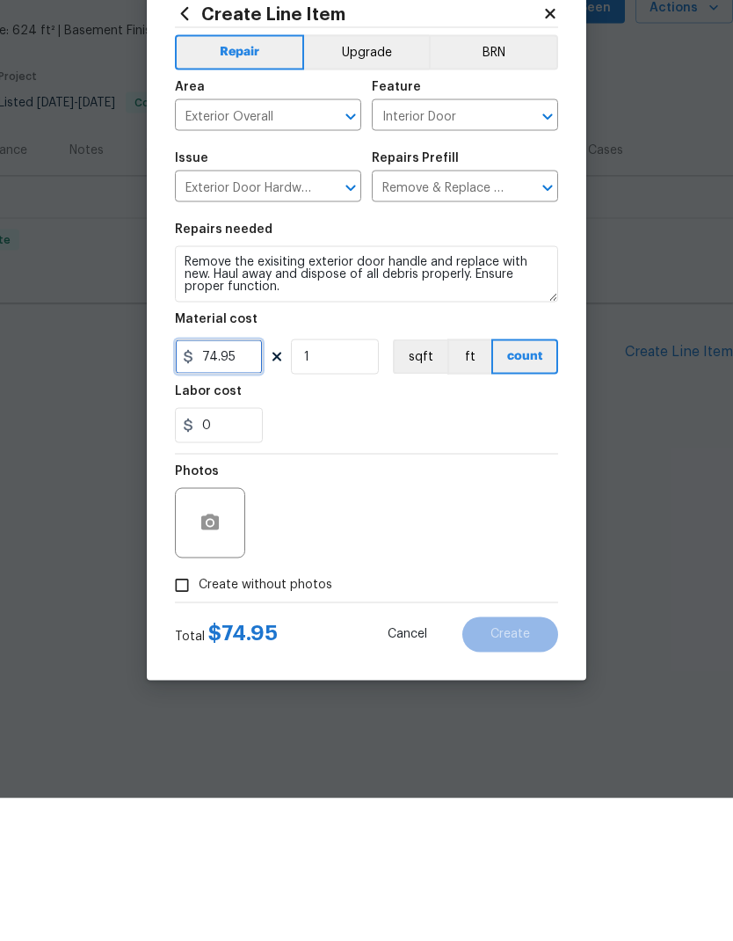
click at [245, 482] on input "74.95" at bounding box center [219, 499] width 88 height 35
type input "110"
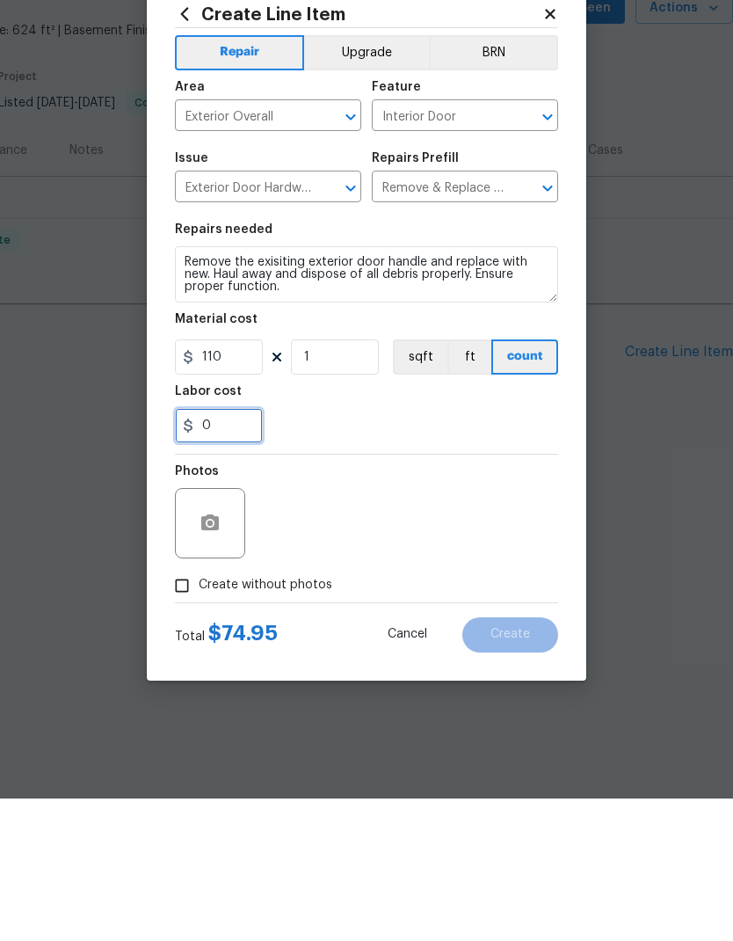
click at [219, 550] on input "0" at bounding box center [219, 567] width 88 height 35
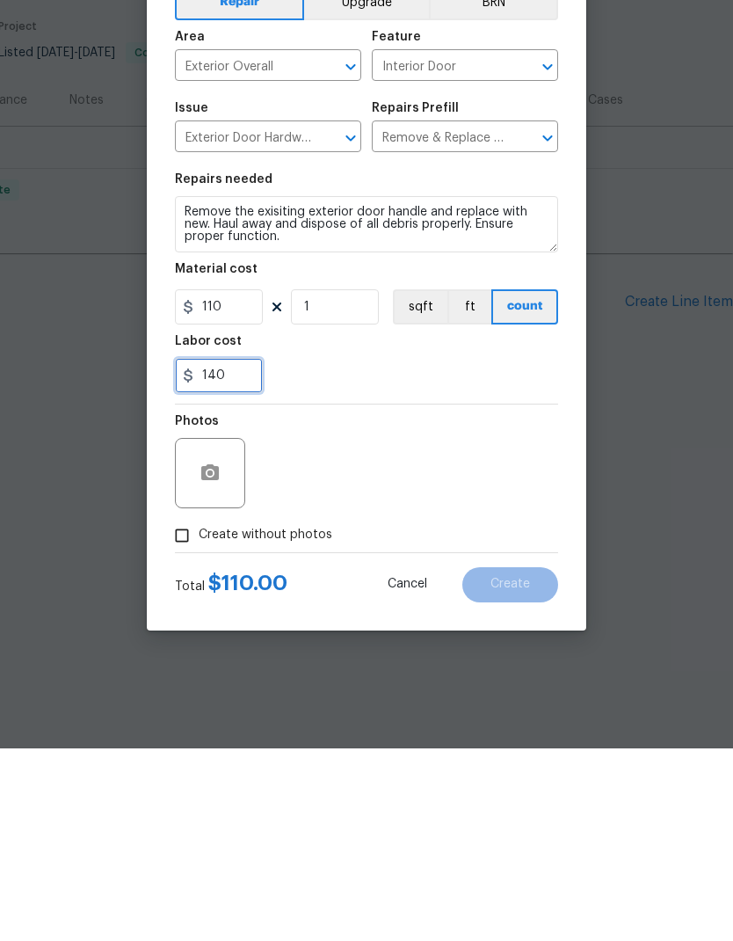
type input "140"
click at [456, 597] on div "Photos" at bounding box center [366, 654] width 383 height 114
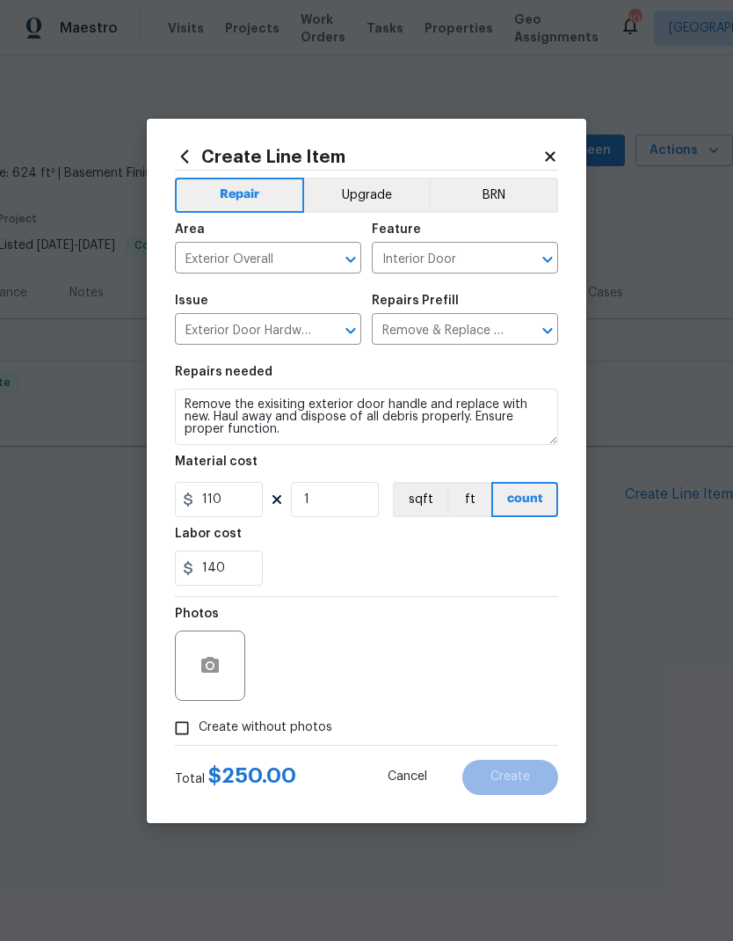
click at [186, 727] on input "Create without photos" at bounding box center [181, 727] width 33 height 33
checkbox input "true"
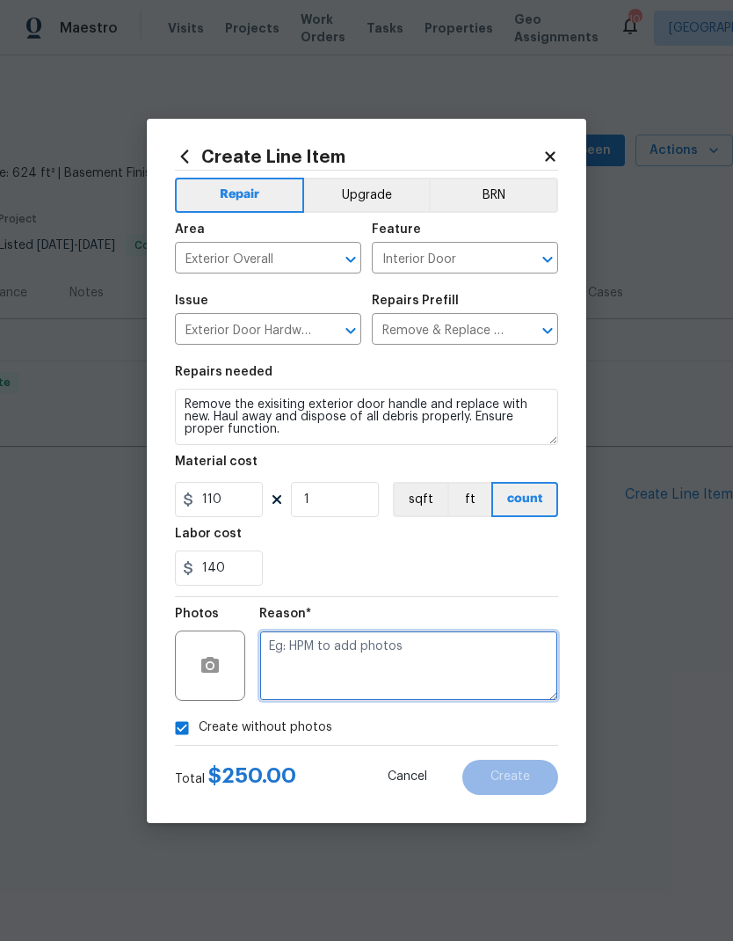
click at [417, 642] on textarea at bounding box center [408, 665] width 299 height 70
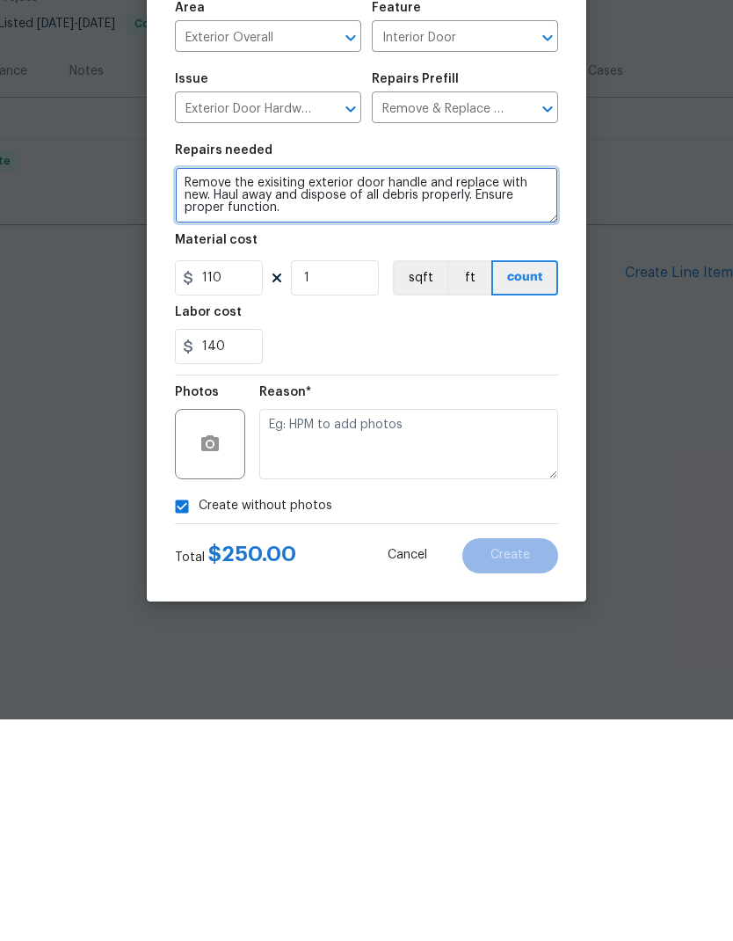
click at [313, 389] on textarea "Remove the exisiting exterior door handle and replace with new. Haul away and d…" at bounding box center [366, 417] width 383 height 56
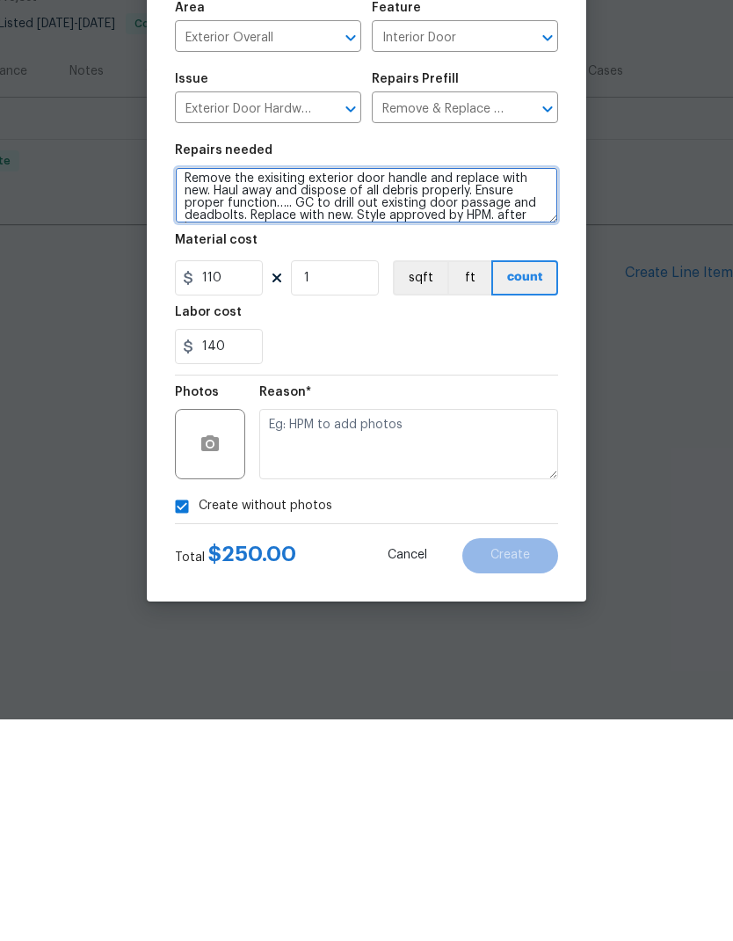
scroll to position [17, 0]
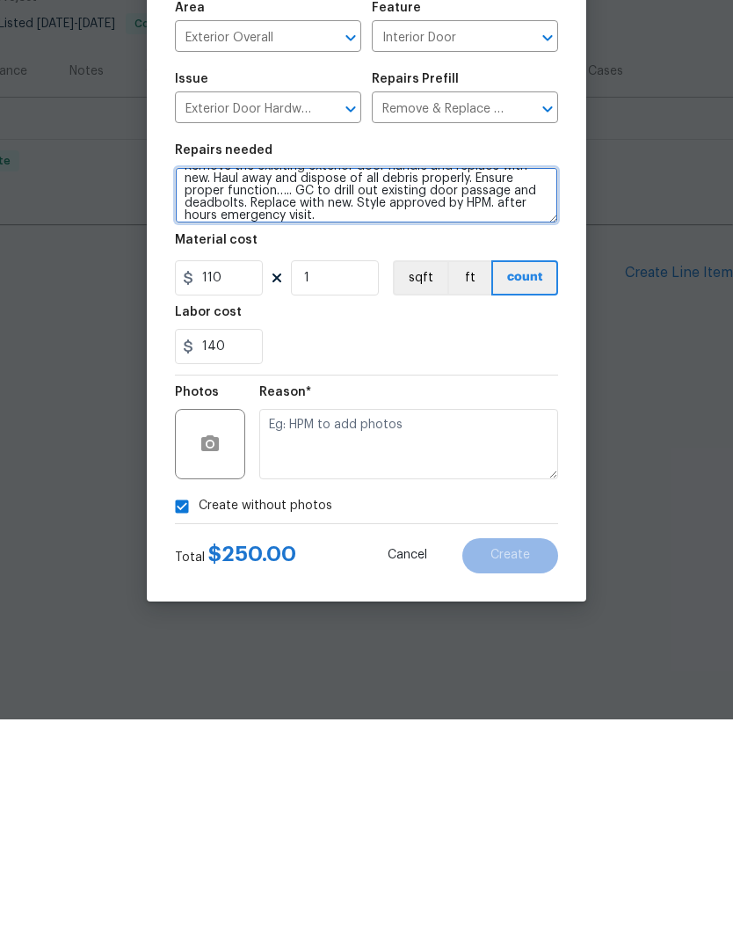
type textarea "Remove the exisiting exterior door handle and replace with new. Haul away and d…"
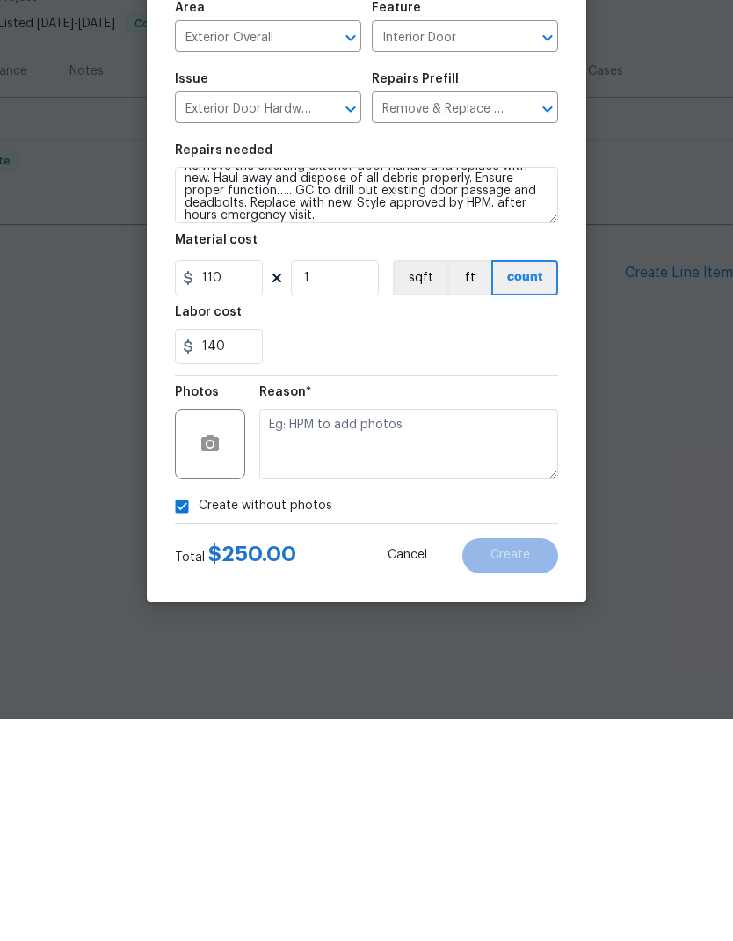
click at [442, 550] on div "140" at bounding box center [366, 567] width 383 height 35
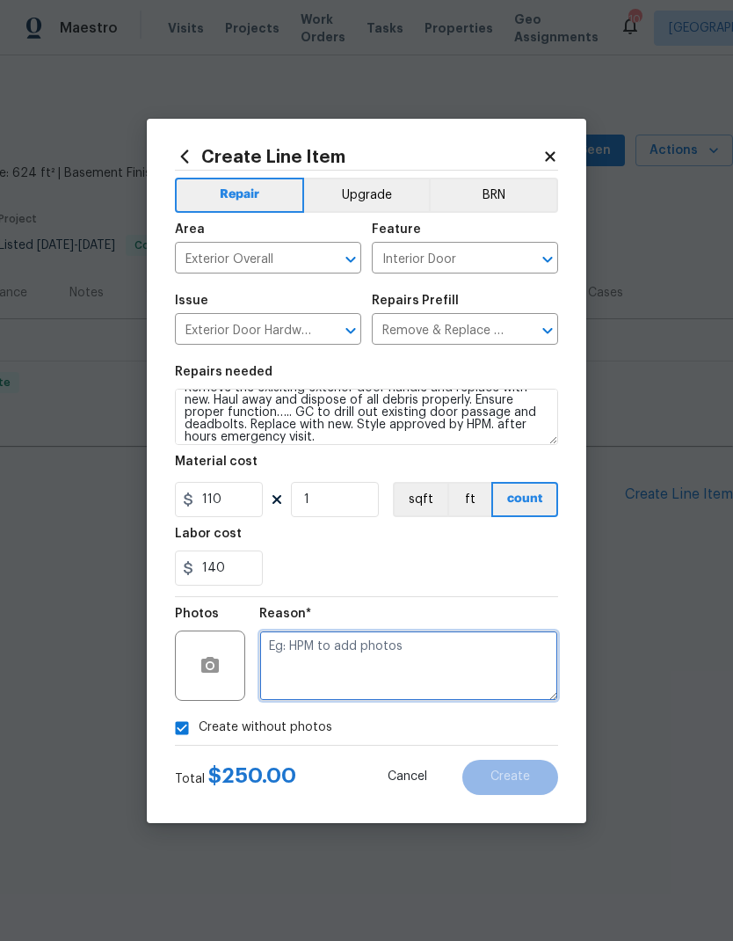
click at [460, 668] on textarea at bounding box center [408, 665] width 299 height 70
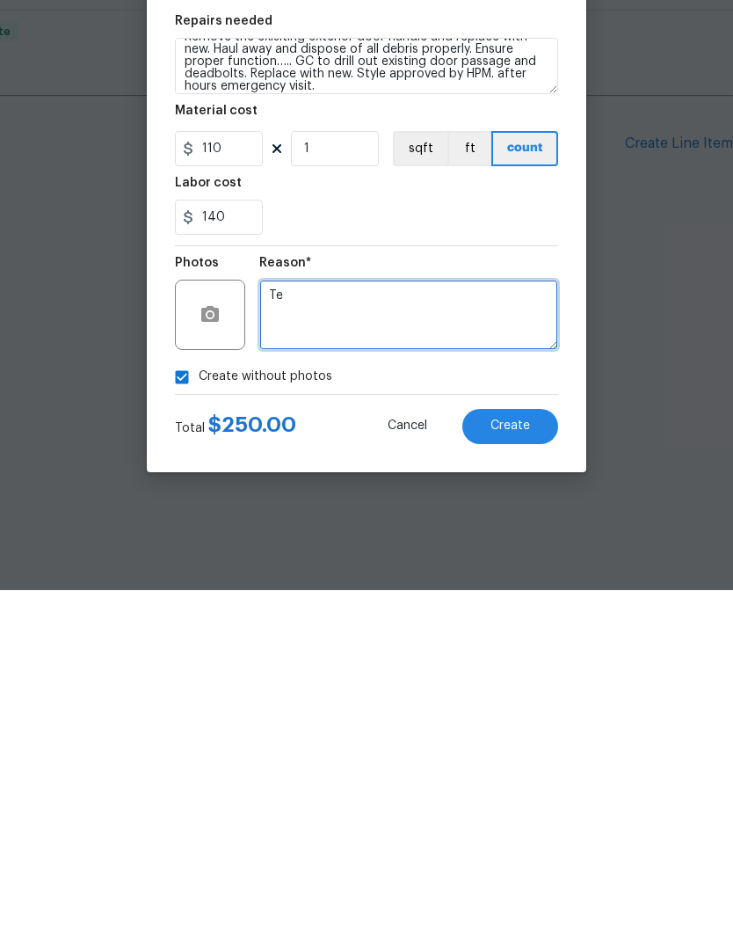
type textarea "T"
type textarea "Per team"
click at [504, 550] on div "140" at bounding box center [366, 567] width 383 height 35
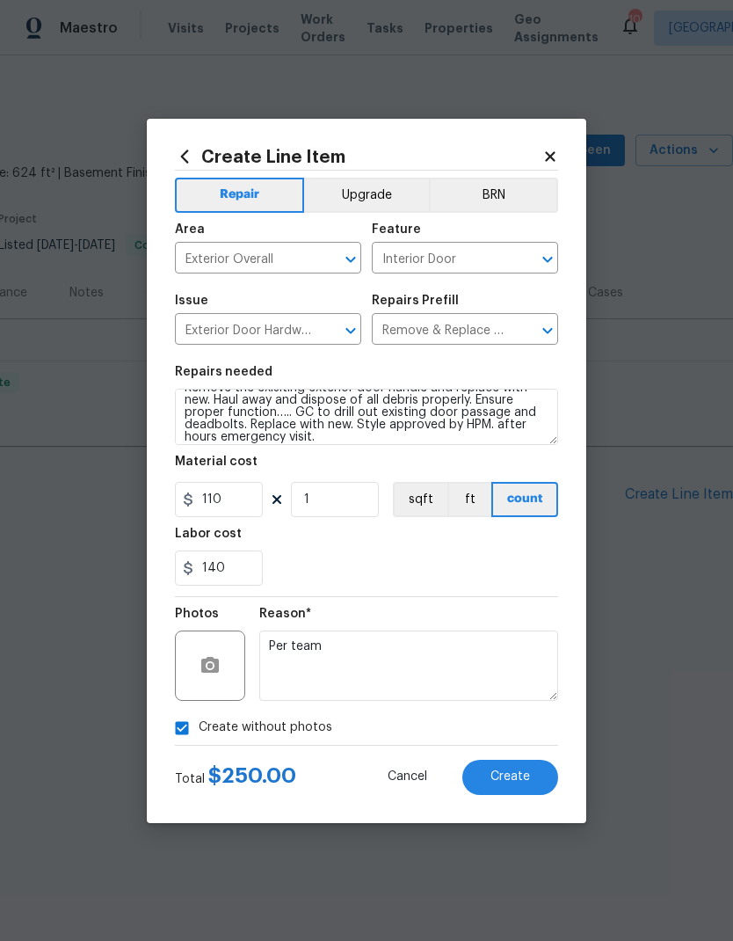
click at [510, 773] on span "Create" at bounding box center [511, 776] width 40 height 13
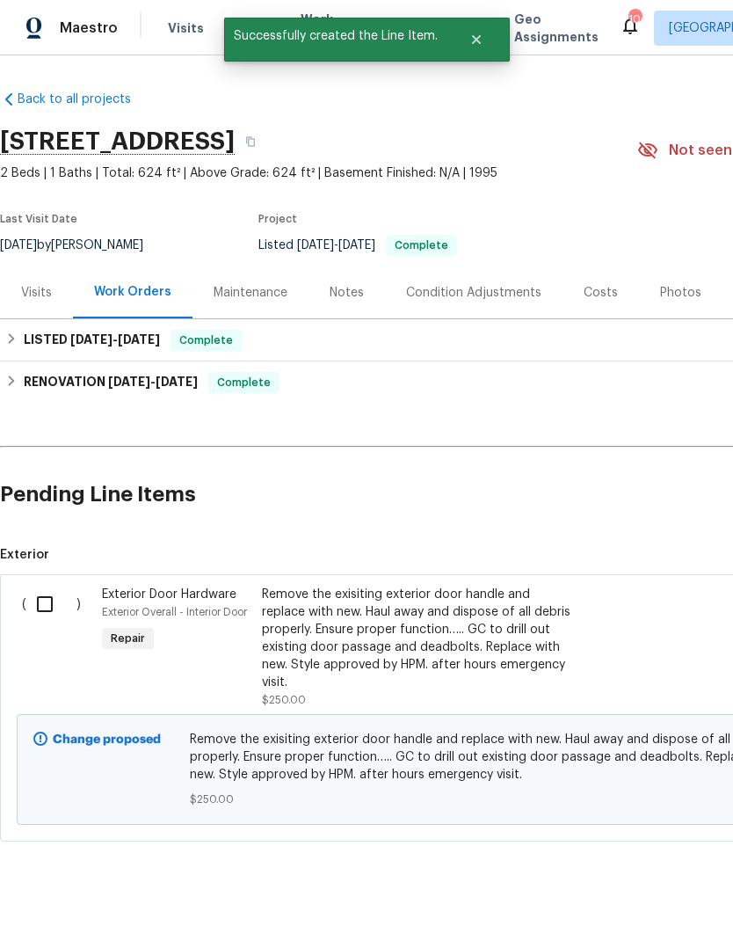
scroll to position [0, 0]
click at [44, 600] on input "checkbox" at bounding box center [51, 603] width 50 height 37
checkbox input "true"
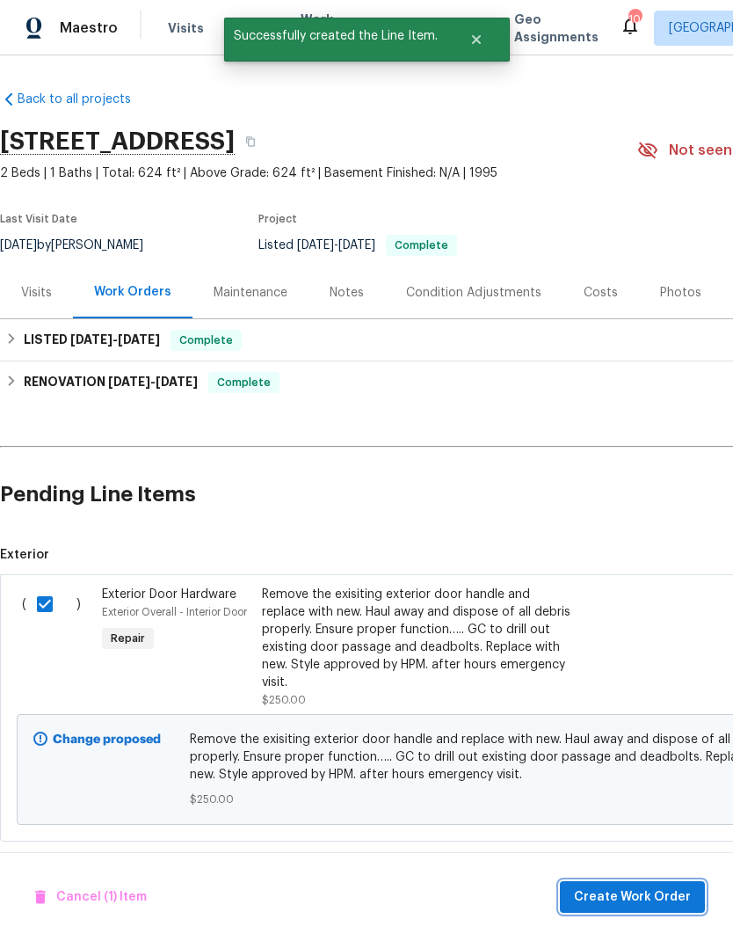
click at [659, 892] on span "Create Work Order" at bounding box center [632, 897] width 117 height 22
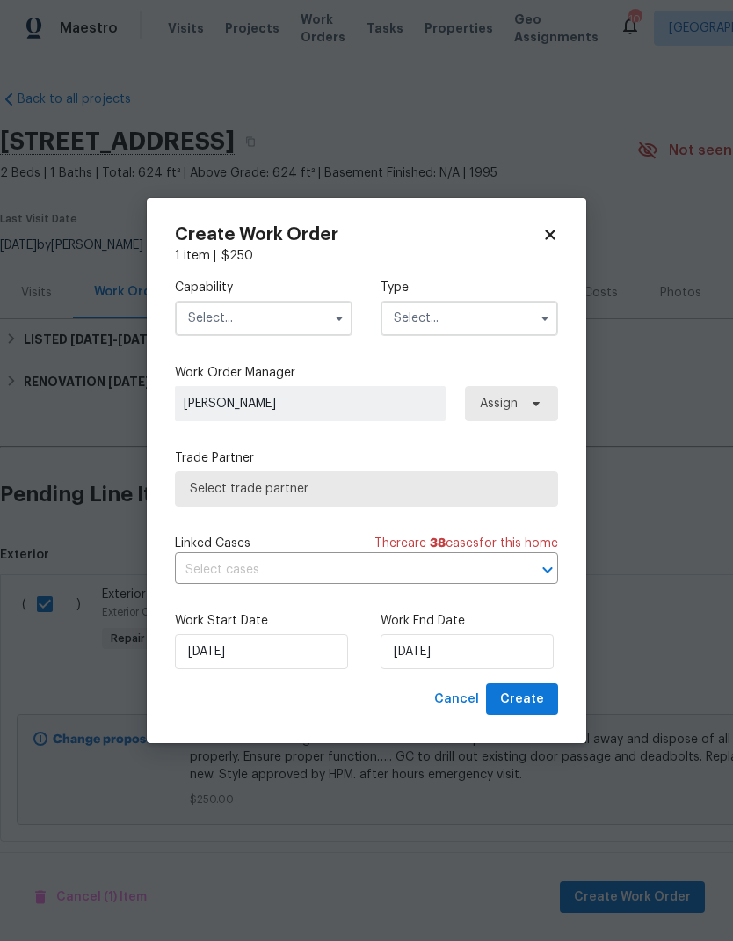
click at [221, 317] on input "text" at bounding box center [264, 318] width 178 height 35
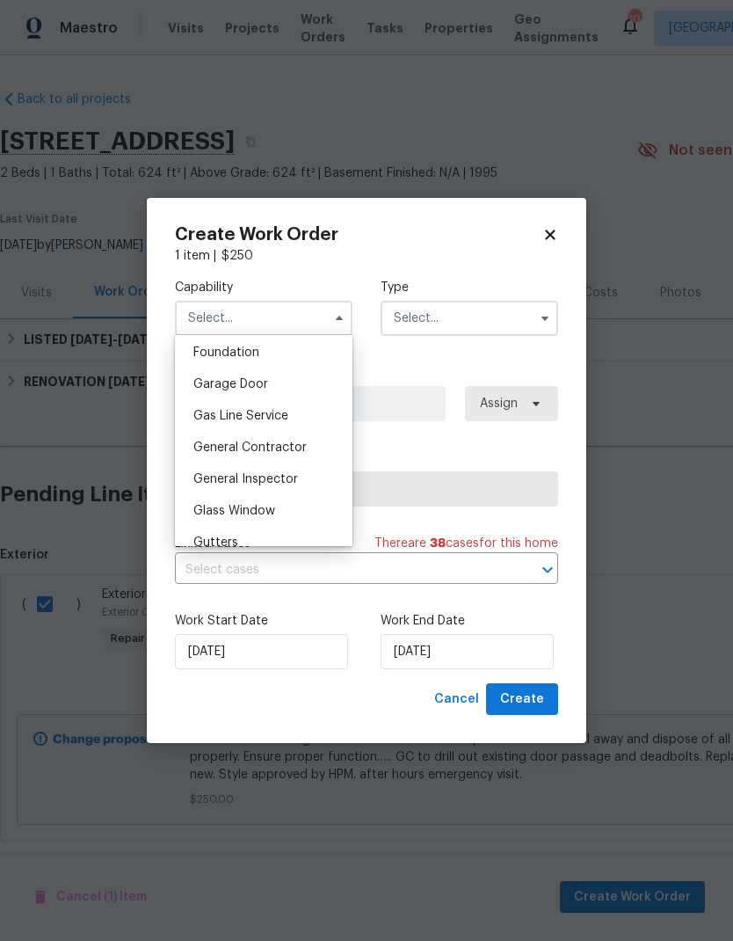
scroll to position [769, 0]
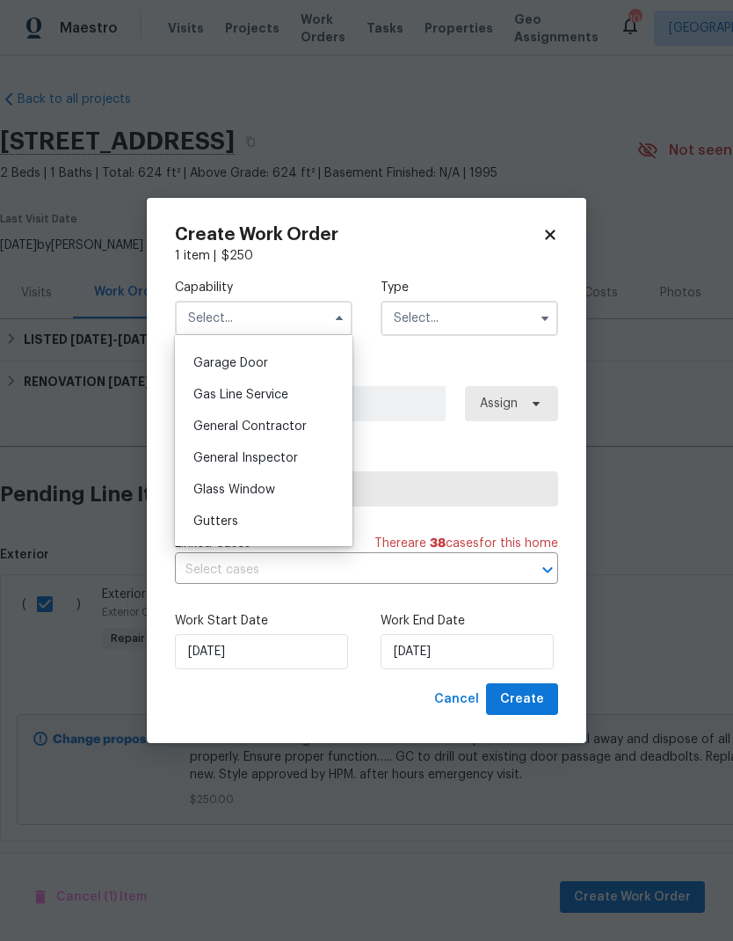
click at [222, 420] on span "General Contractor" at bounding box center [249, 426] width 113 height 12
type input "General Contractor"
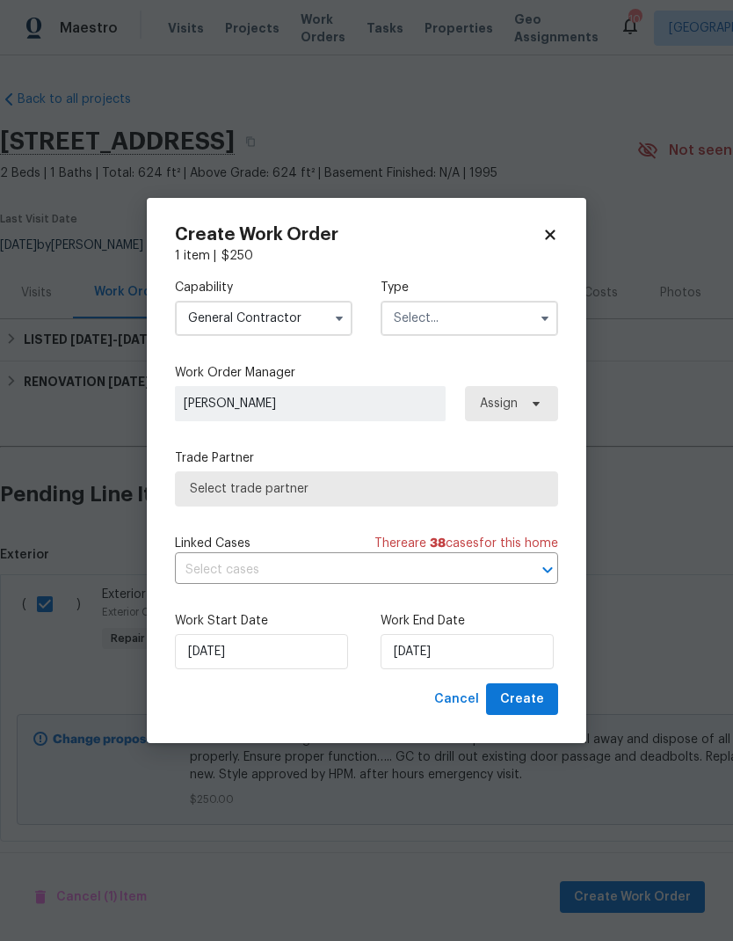
click at [476, 324] on input "text" at bounding box center [470, 318] width 178 height 35
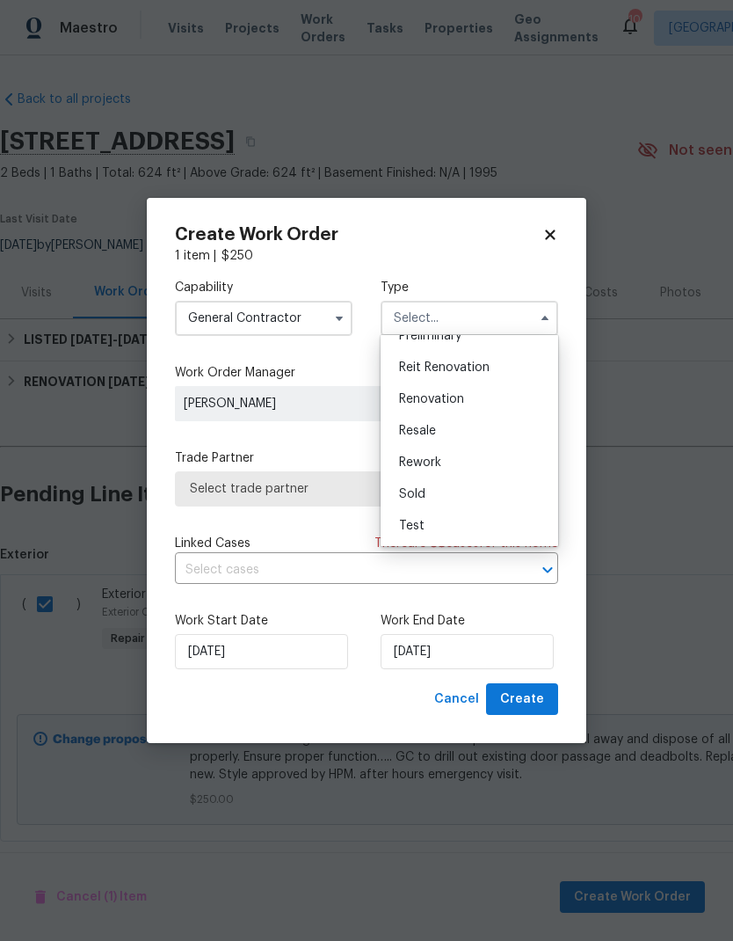
scroll to position [399, 0]
click at [479, 430] on div "Resale" at bounding box center [469, 431] width 169 height 32
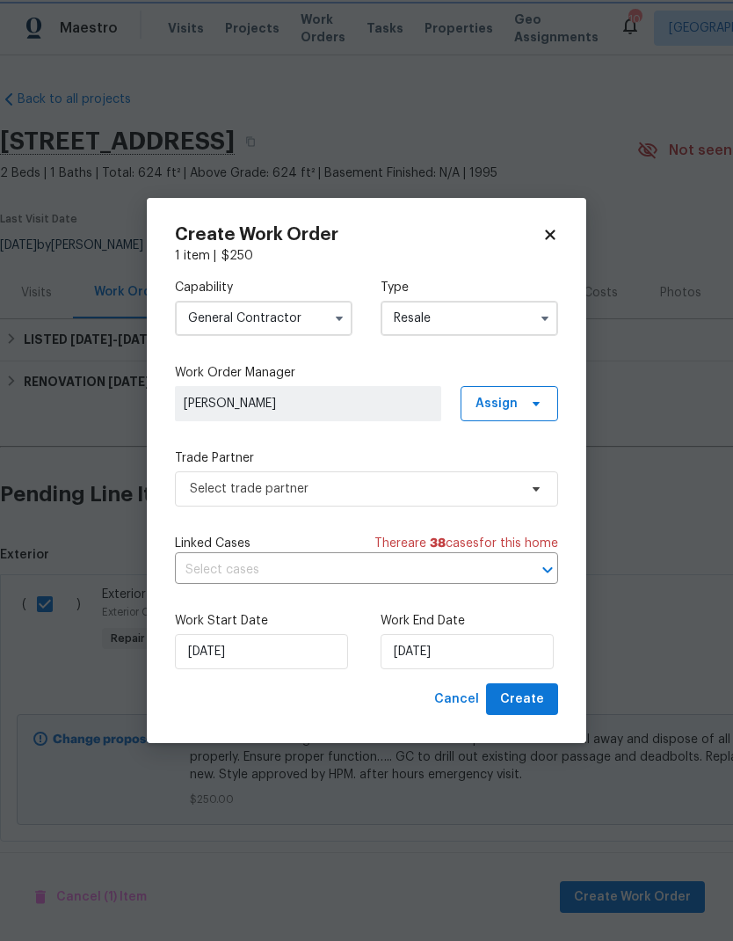
scroll to position [0, 0]
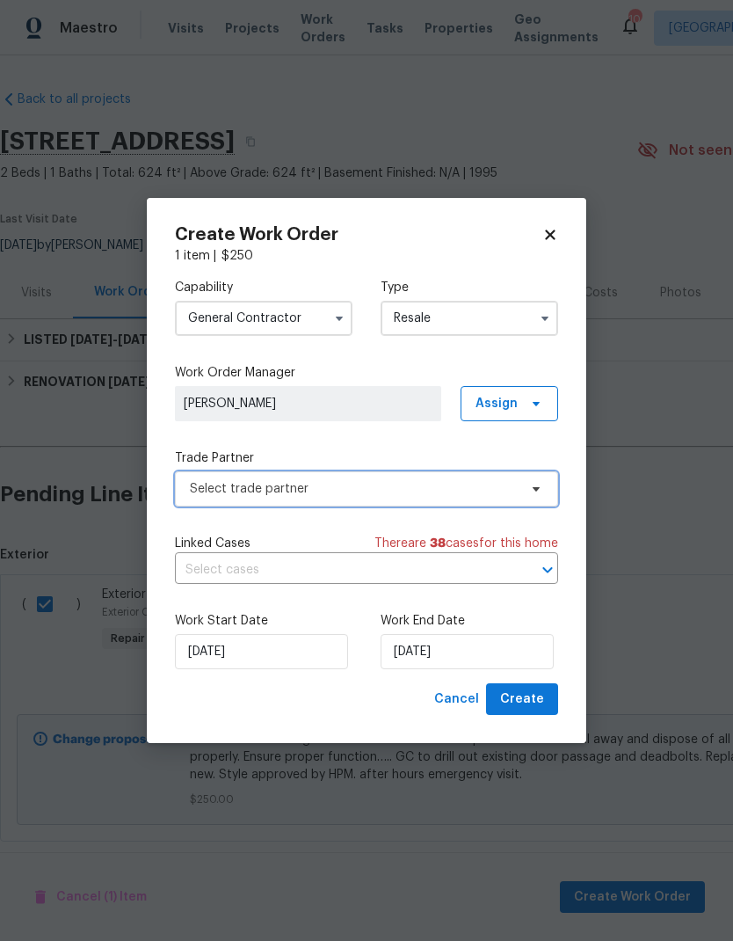
click at [218, 483] on span "Select trade partner" at bounding box center [354, 489] width 328 height 18
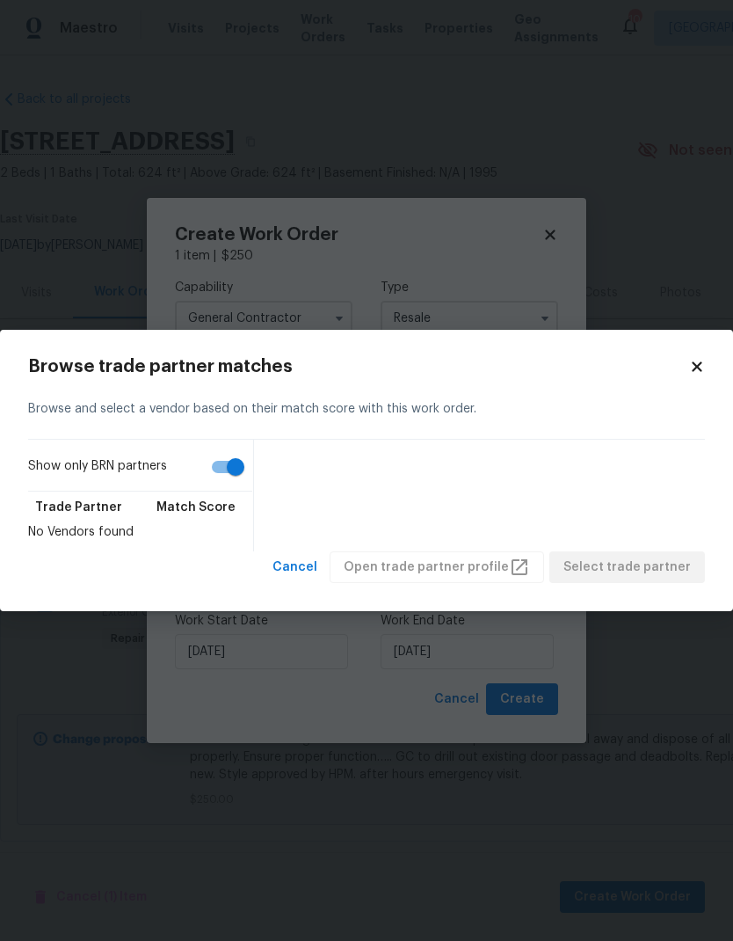
click at [702, 367] on icon at bounding box center [697, 367] width 16 height 16
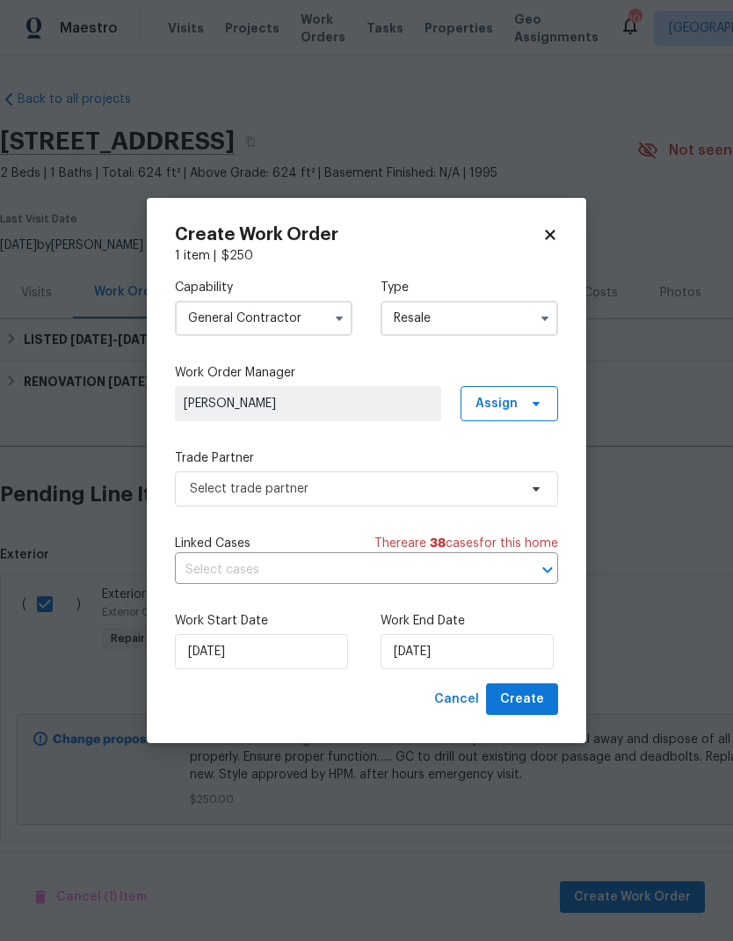
click at [492, 316] on input "Resale" at bounding box center [470, 318] width 178 height 35
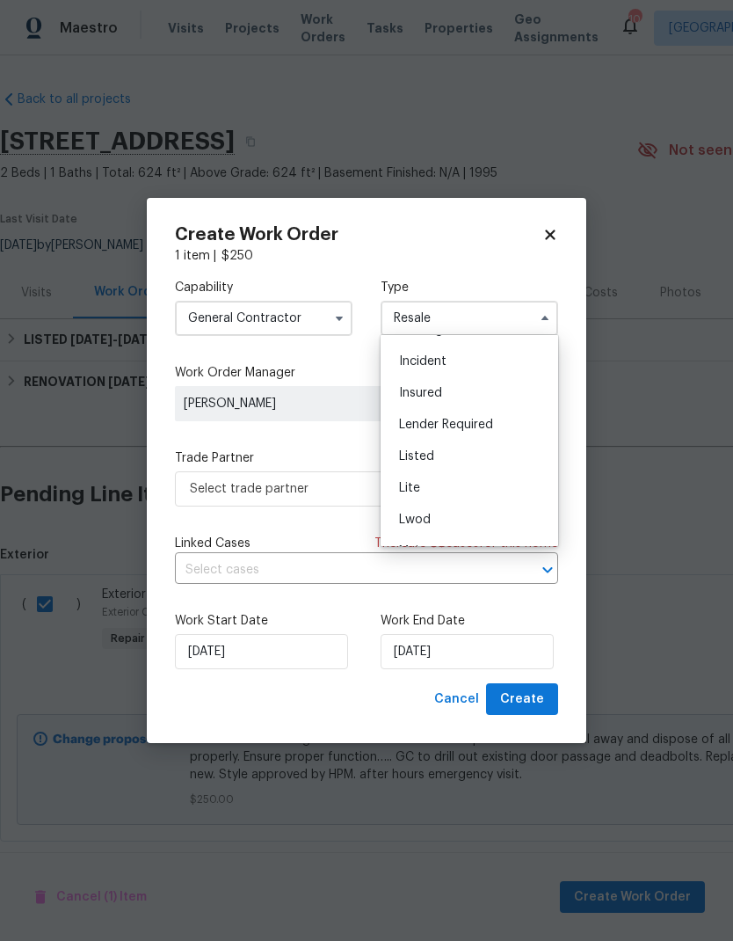
scroll to position [91, 0]
click at [429, 448] on span "Listed" at bounding box center [416, 454] width 35 height 12
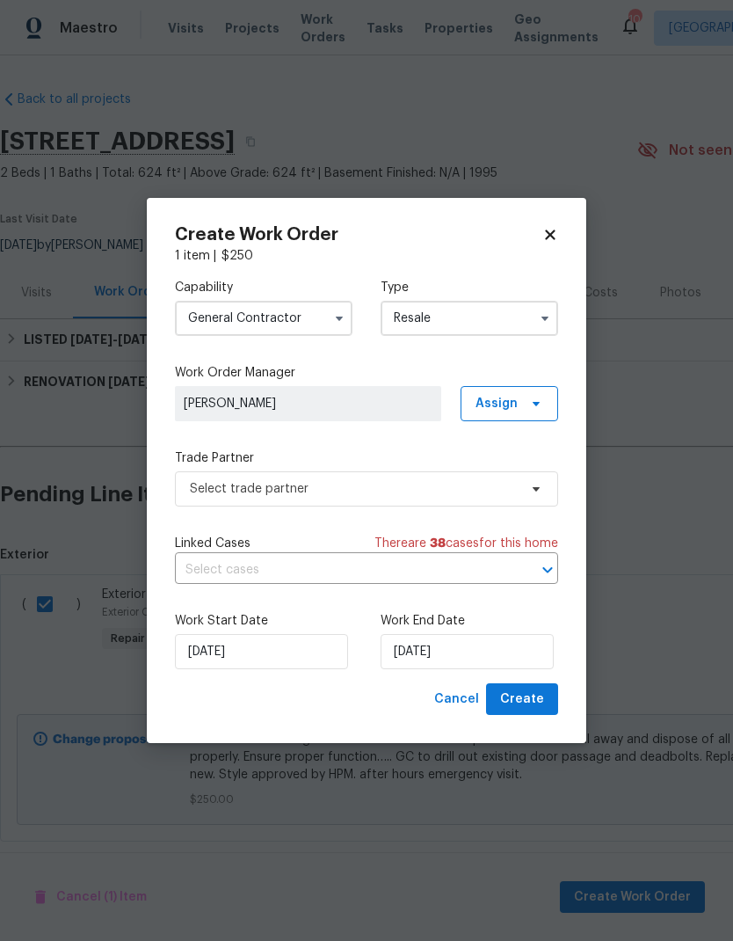
type input "Listed"
click at [213, 570] on input "text" at bounding box center [342, 569] width 334 height 27
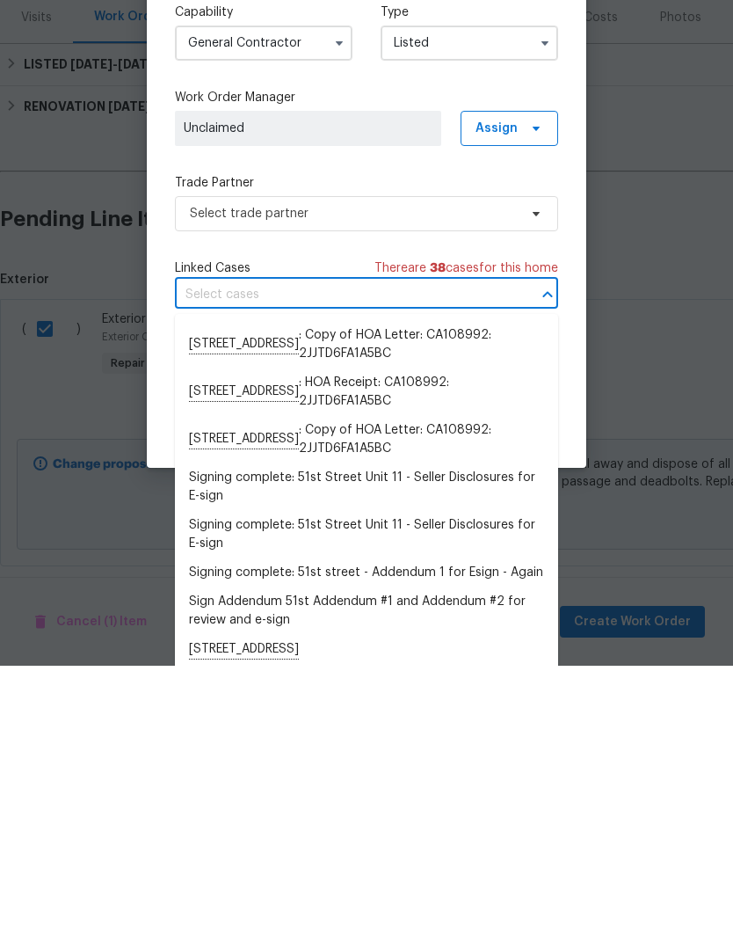
click at [408, 265] on div "Capability General [DEMOGRAPHIC_DATA] Type Listed Work Order Manager Unclaimed …" at bounding box center [366, 474] width 383 height 418
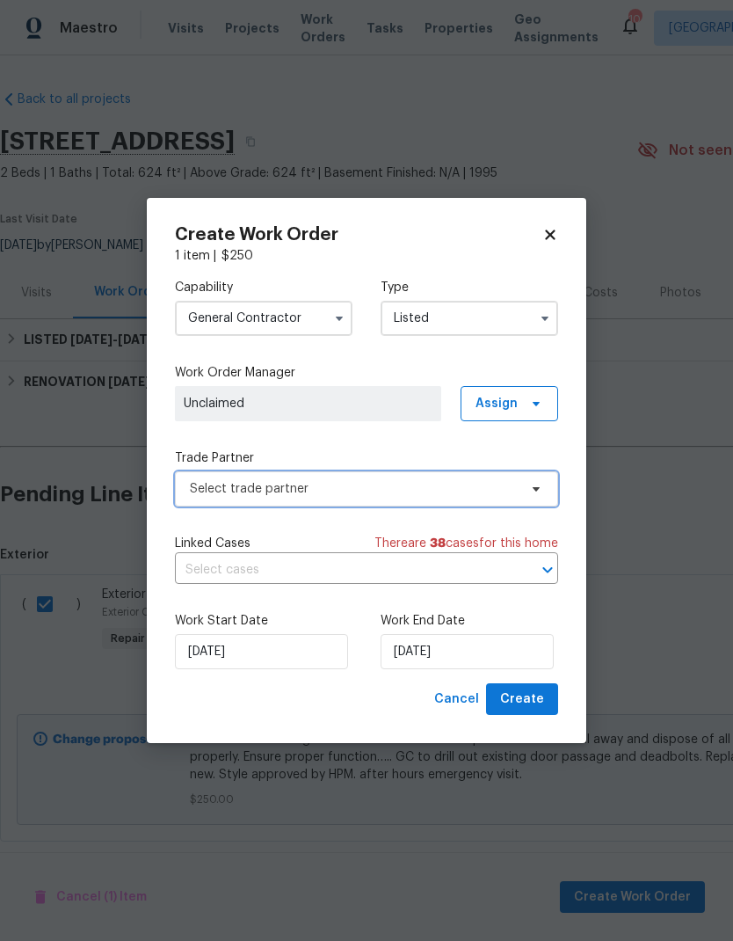
click at [210, 486] on span "Select trade partner" at bounding box center [354, 489] width 328 height 18
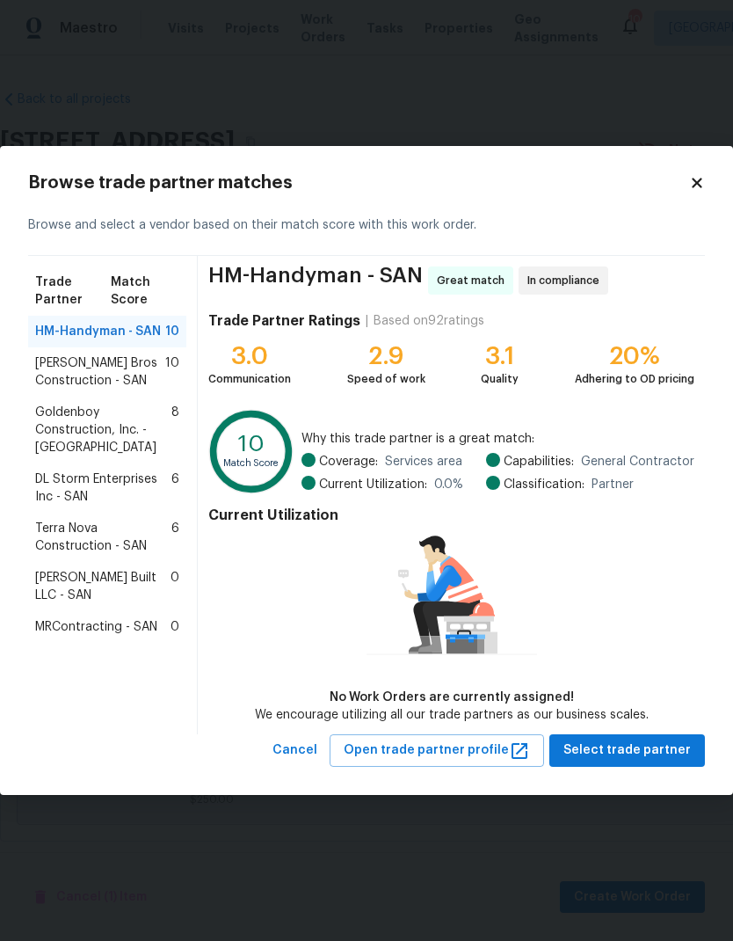
click at [78, 533] on span "Terra Nova Construction - SAN" at bounding box center [103, 537] width 136 height 35
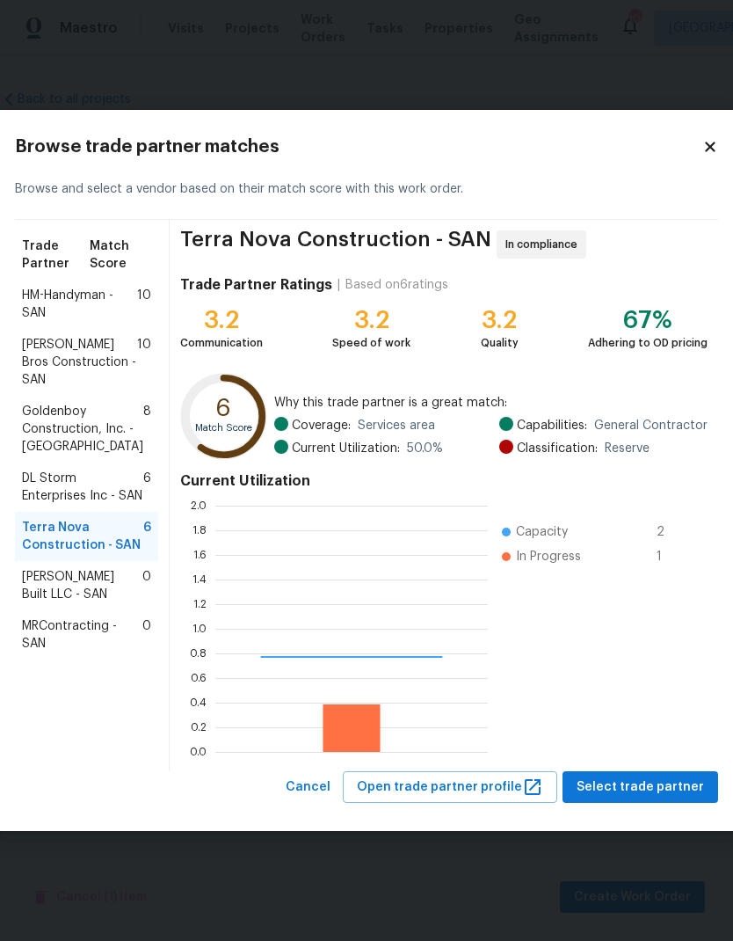
scroll to position [246, 273]
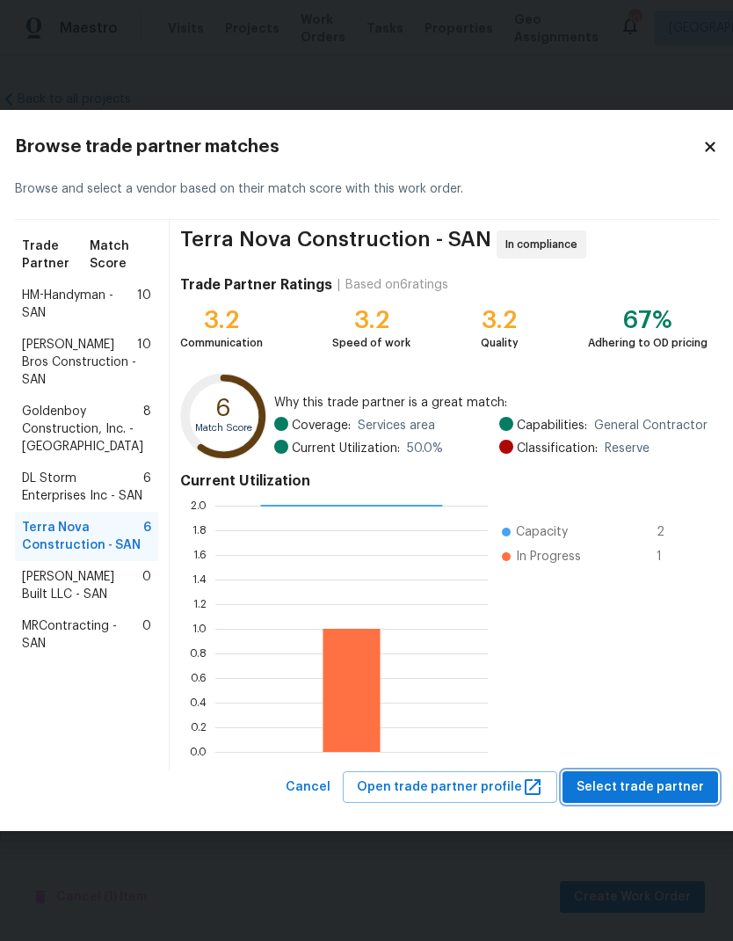
click at [665, 786] on span "Select trade partner" at bounding box center [640, 787] width 127 height 22
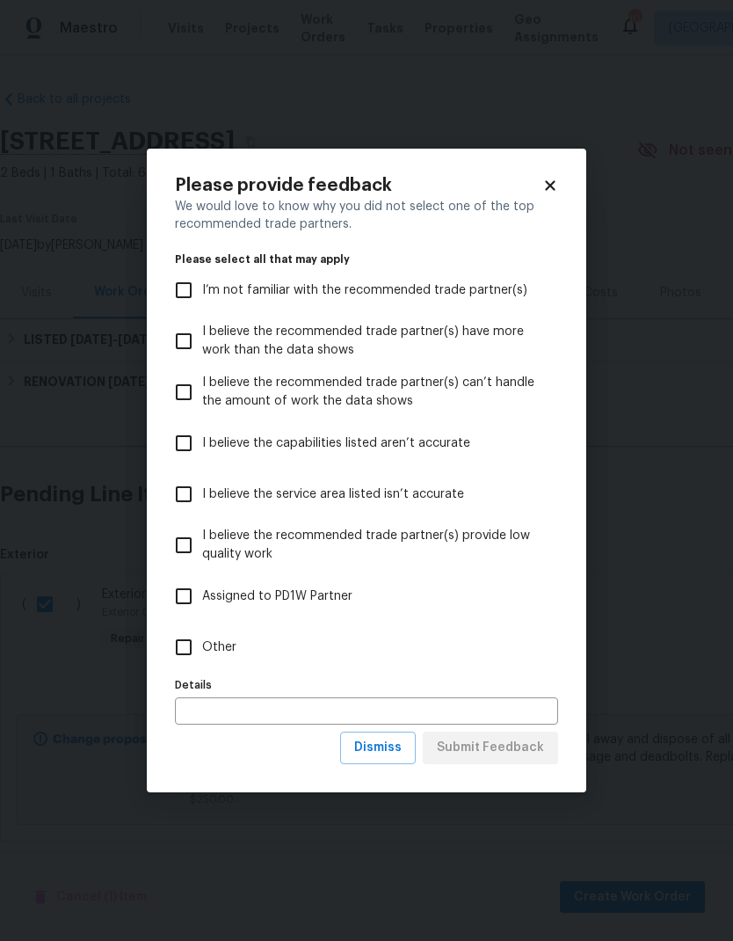
click at [188, 643] on input "Other" at bounding box center [183, 647] width 37 height 37
checkbox input "true"
click at [511, 740] on span "Submit Feedback" at bounding box center [490, 748] width 107 height 22
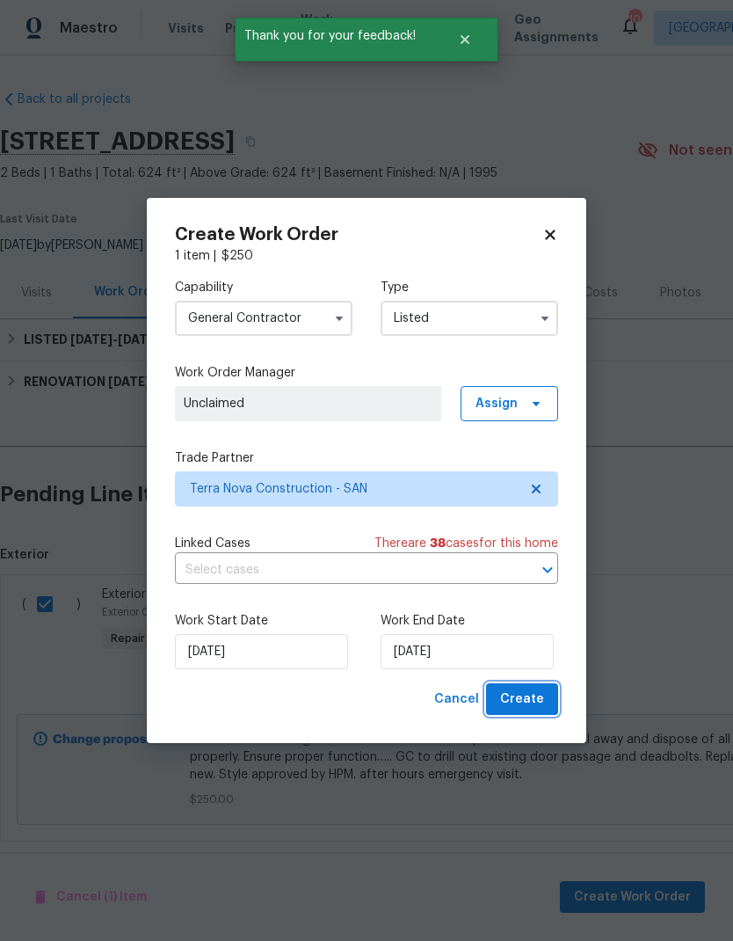
click at [534, 695] on span "Create" at bounding box center [522, 699] width 44 height 22
checkbox input "false"
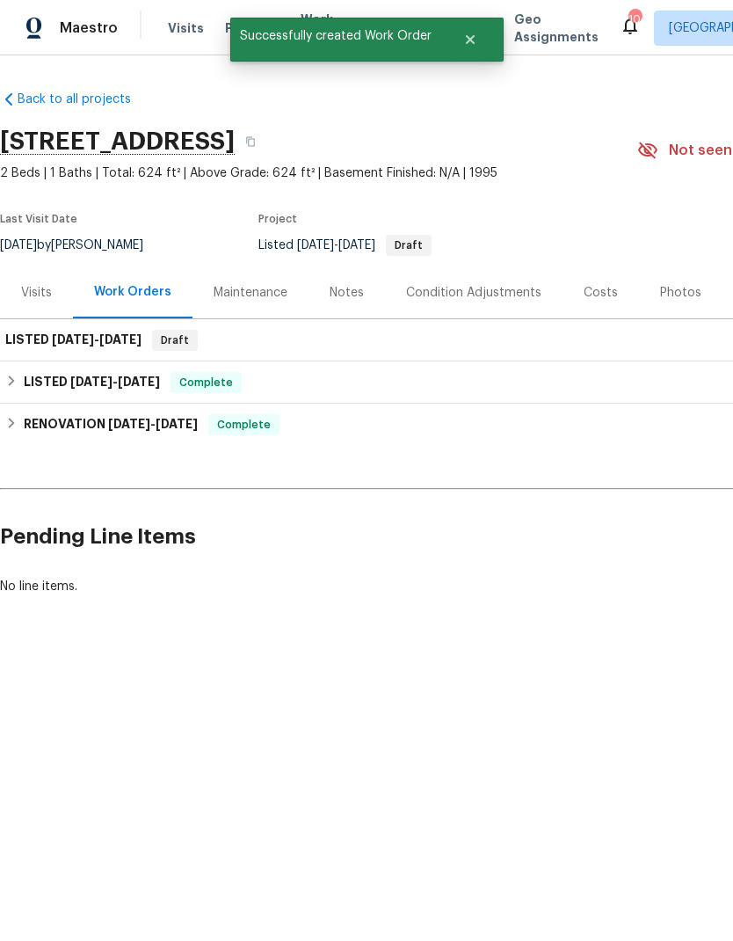
scroll to position [0, 0]
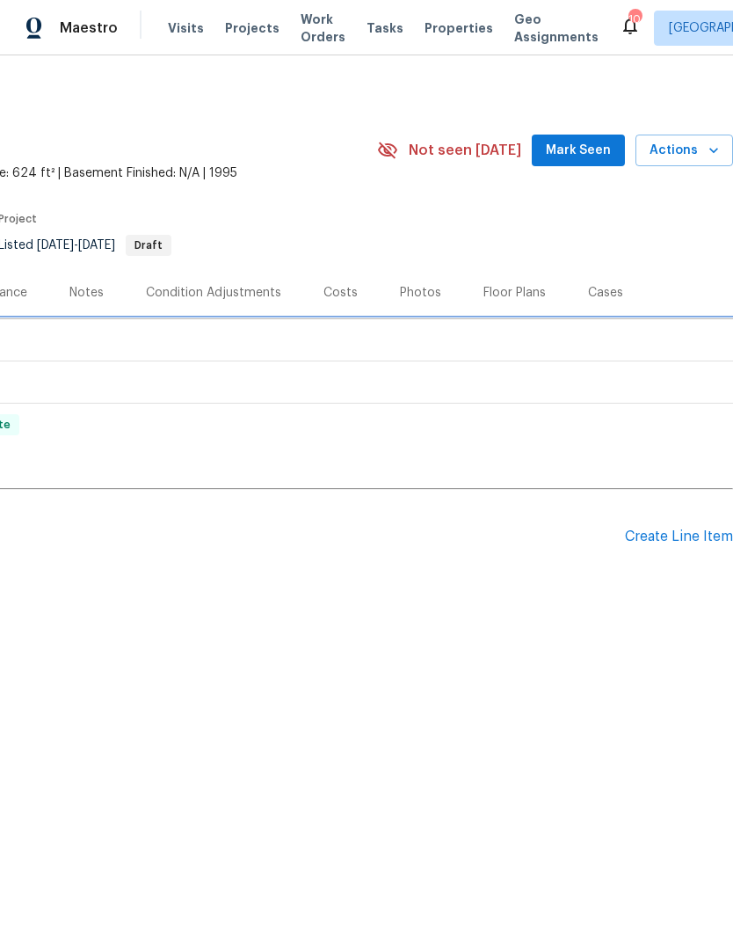
click at [156, 331] on div "LISTED [DATE] - [DATE] Draft" at bounding box center [236, 340] width 983 height 21
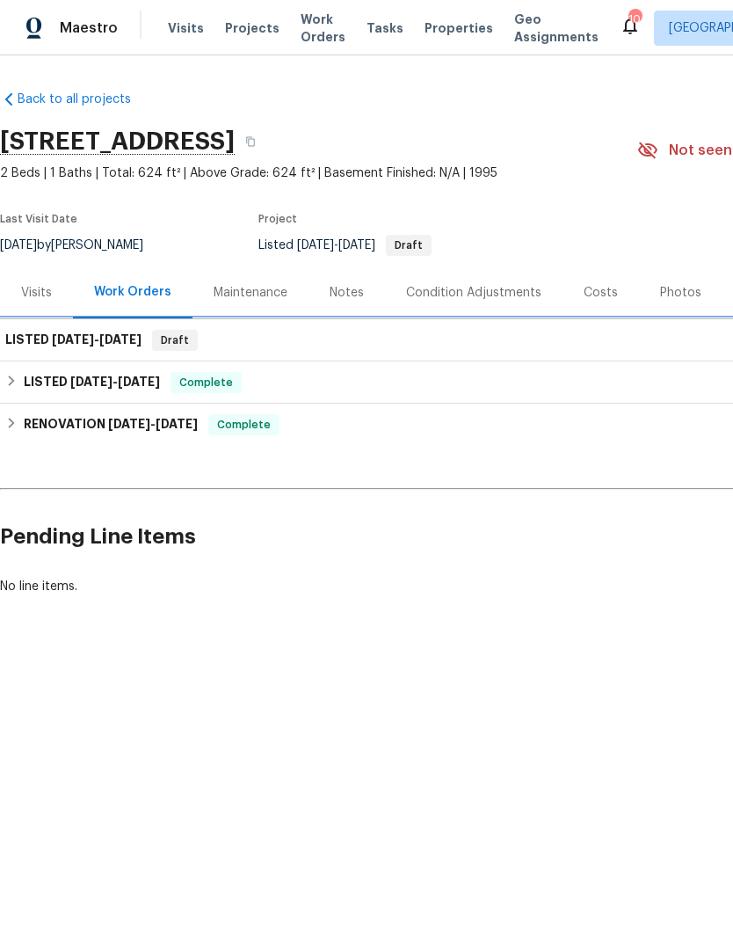
click at [78, 331] on h6 "LISTED [DATE] - [DATE]" at bounding box center [73, 340] width 136 height 21
click at [101, 333] on span "[DATE] - [DATE]" at bounding box center [97, 339] width 90 height 12
click at [234, 340] on div "LISTED [DATE] - [DATE] Draft" at bounding box center [496, 340] width 983 height 21
